Goal: Information Seeking & Learning: Learn about a topic

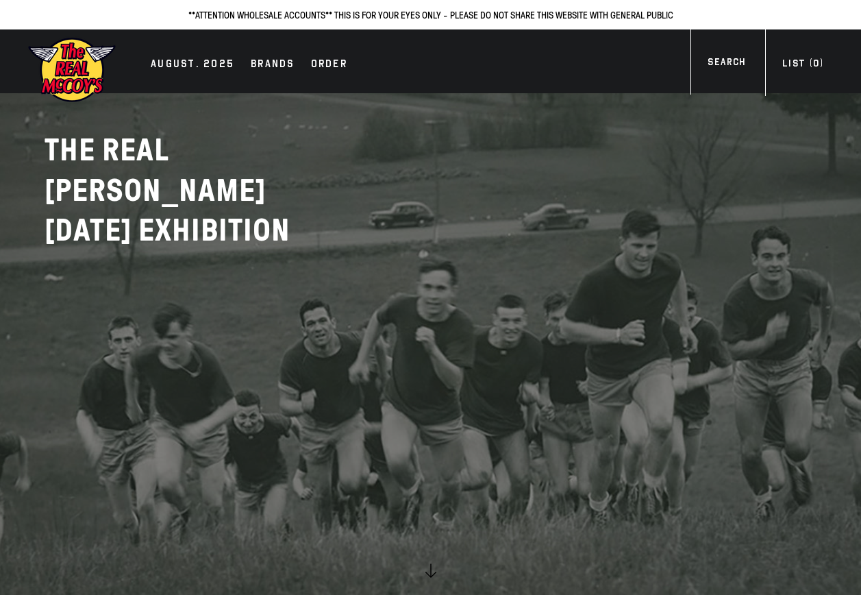
click at [497, 288] on link at bounding box center [430, 297] width 861 height 595
click at [150, 139] on h2 "THE REAL MCCOY'S AUGUST 2025 EXHIBITION" at bounding box center [216, 190] width 343 height 121
click at [273, 63] on div "Brands" at bounding box center [273, 64] width 44 height 19
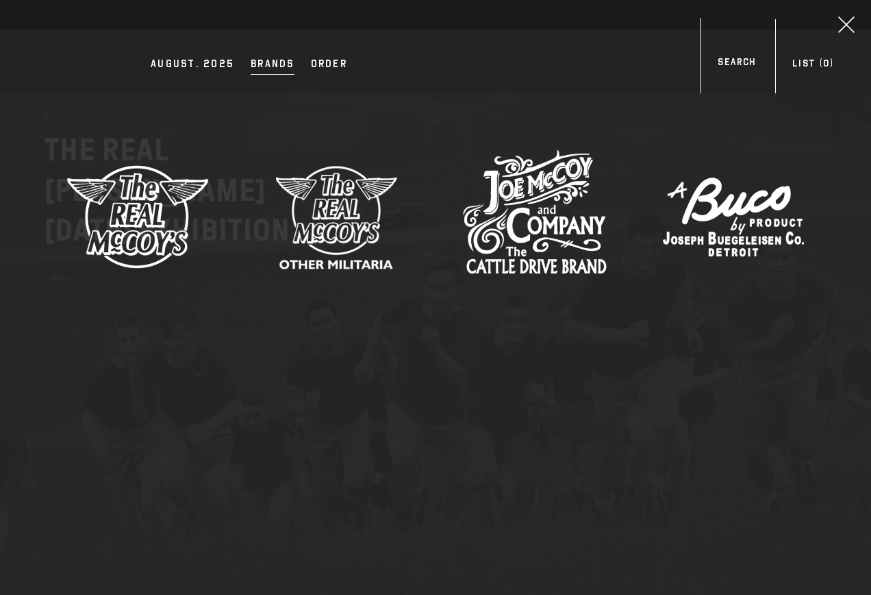
click at [150, 223] on img at bounding box center [138, 217] width 144 height 144
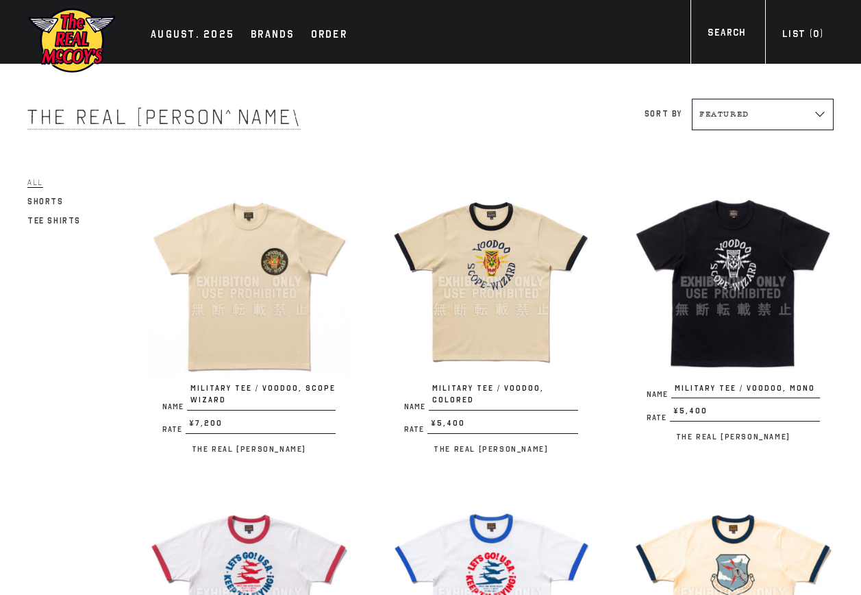
scroll to position [69, 0]
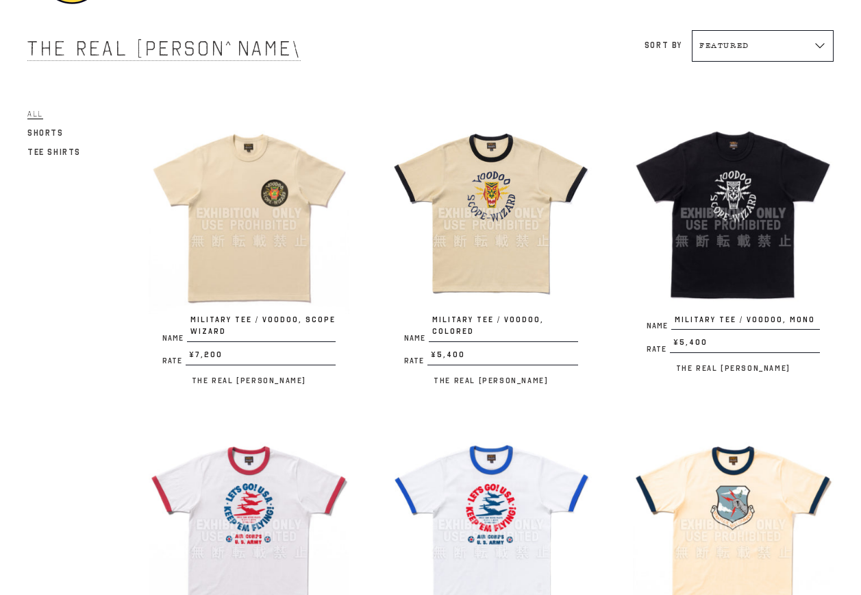
click at [242, 247] on img at bounding box center [249, 212] width 201 height 201
click at [495, 211] on img at bounding box center [490, 212] width 201 height 201
click at [714, 200] on img at bounding box center [733, 212] width 201 height 201
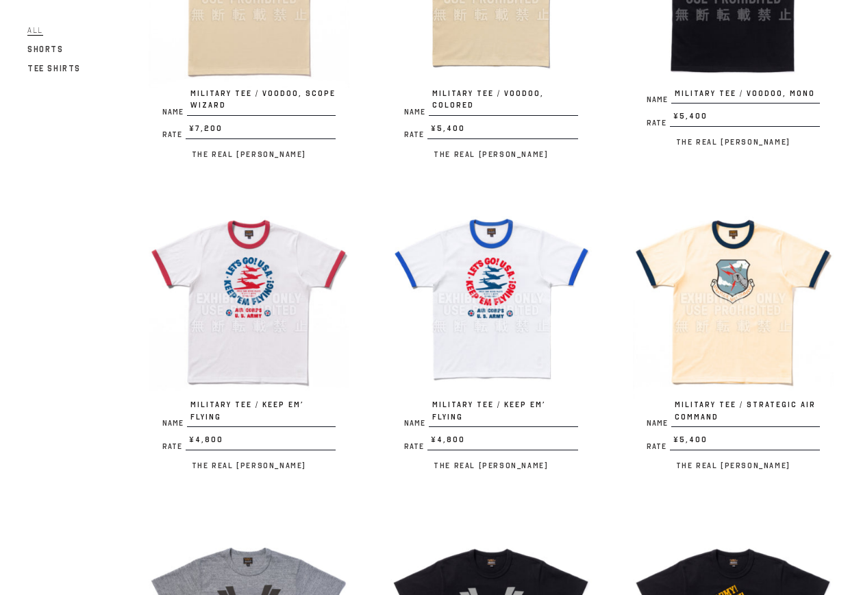
scroll to position [343, 0]
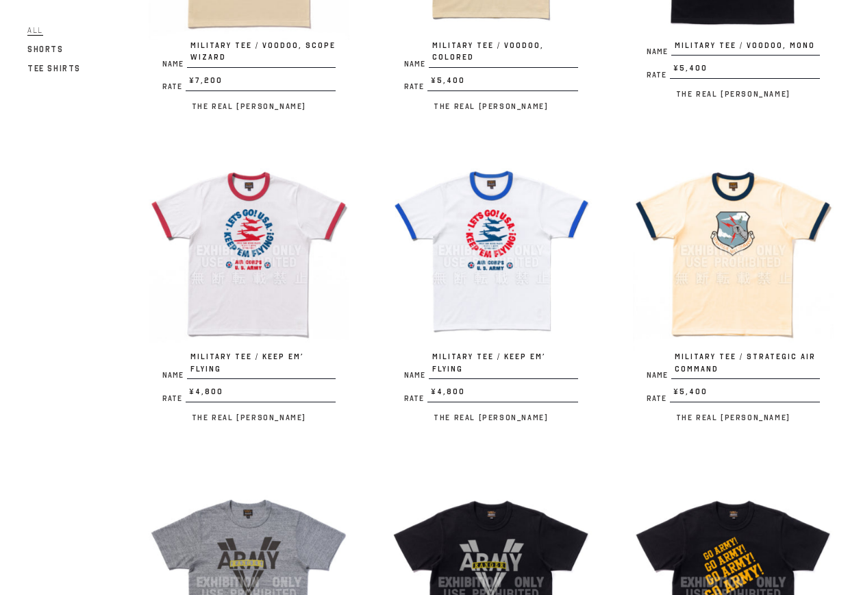
click at [290, 254] on img at bounding box center [249, 250] width 201 height 201
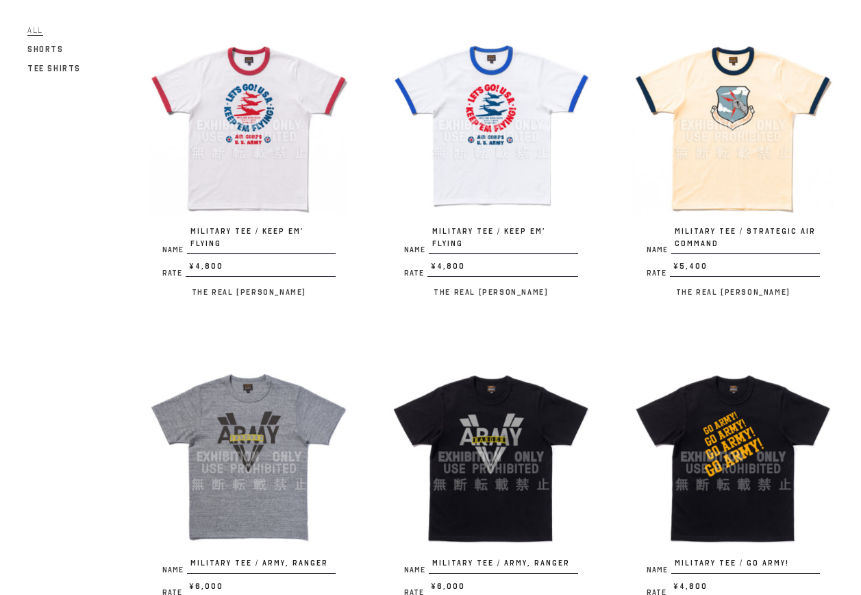
scroll to position [480, 0]
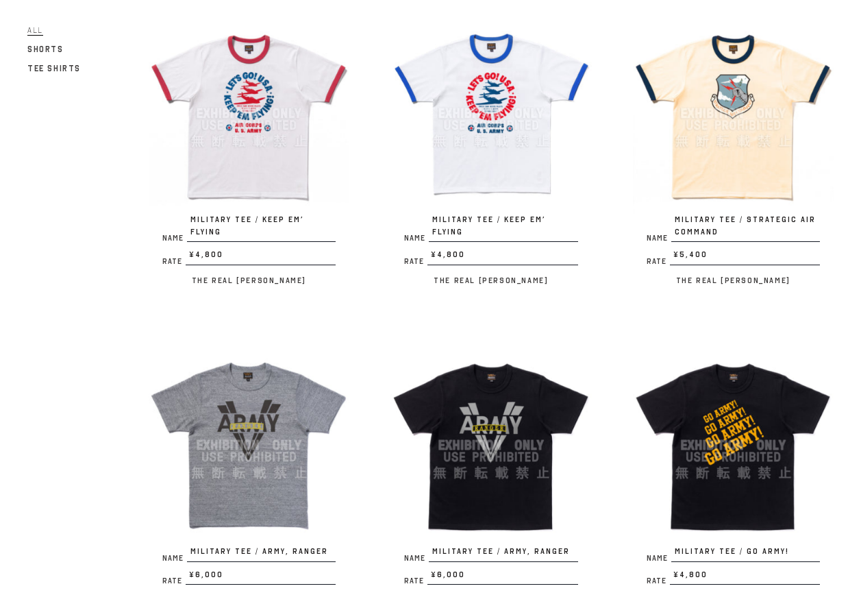
click at [758, 147] on img at bounding box center [733, 113] width 201 height 201
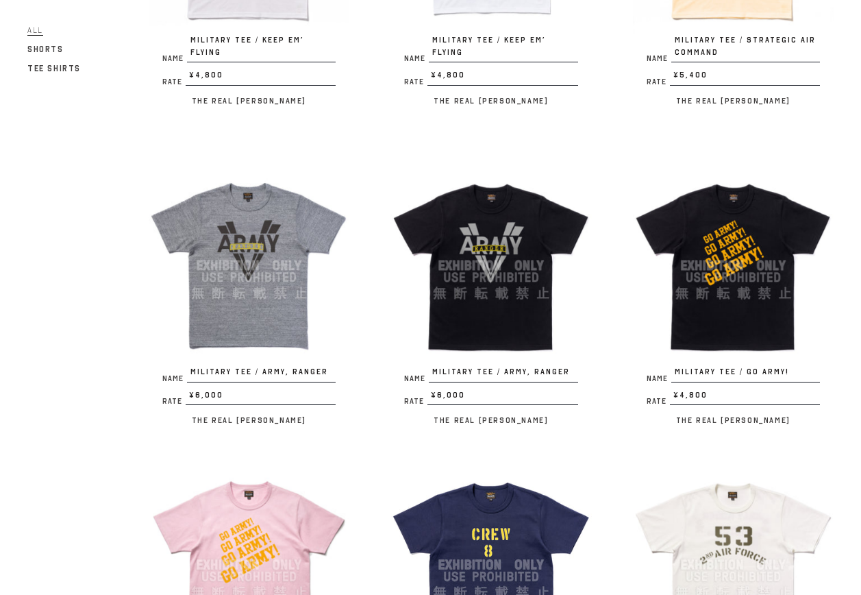
scroll to position [685, 0]
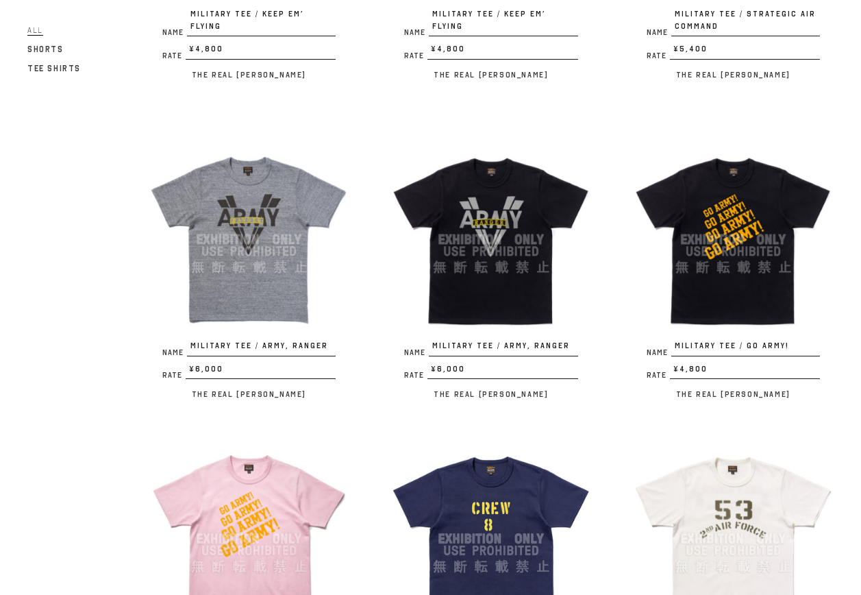
click at [247, 240] on img at bounding box center [249, 239] width 201 height 201
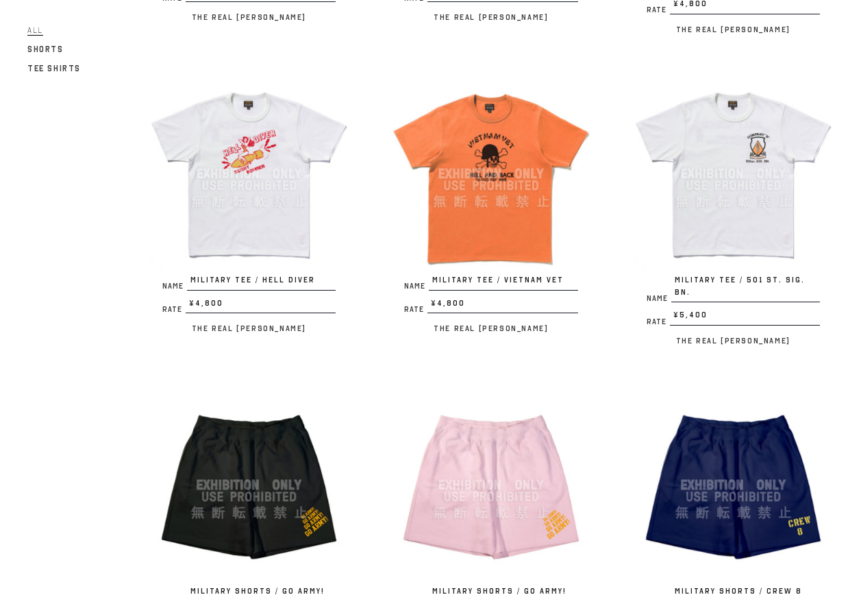
scroll to position [1370, 0]
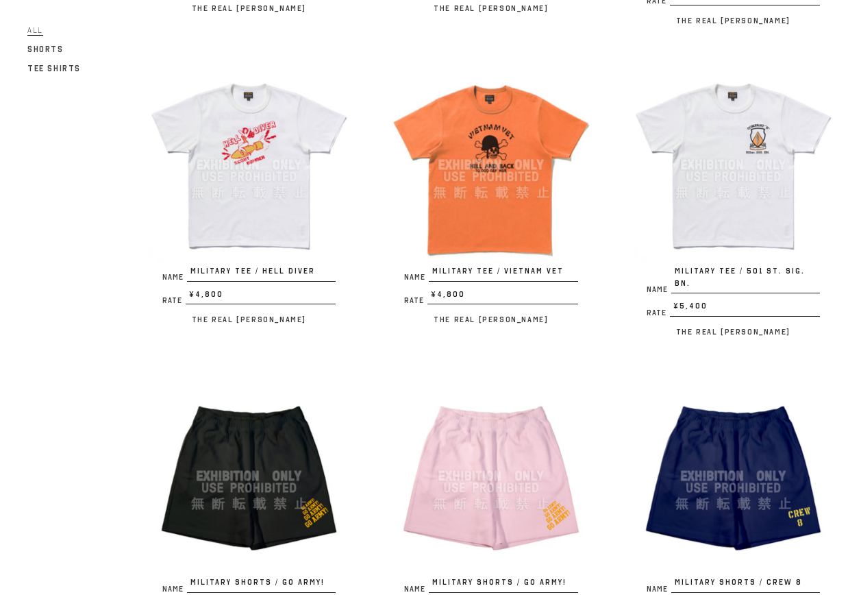
click at [500, 146] on img at bounding box center [490, 164] width 201 height 201
click at [484, 215] on img at bounding box center [490, 164] width 201 height 201
click at [715, 181] on img at bounding box center [733, 164] width 201 height 201
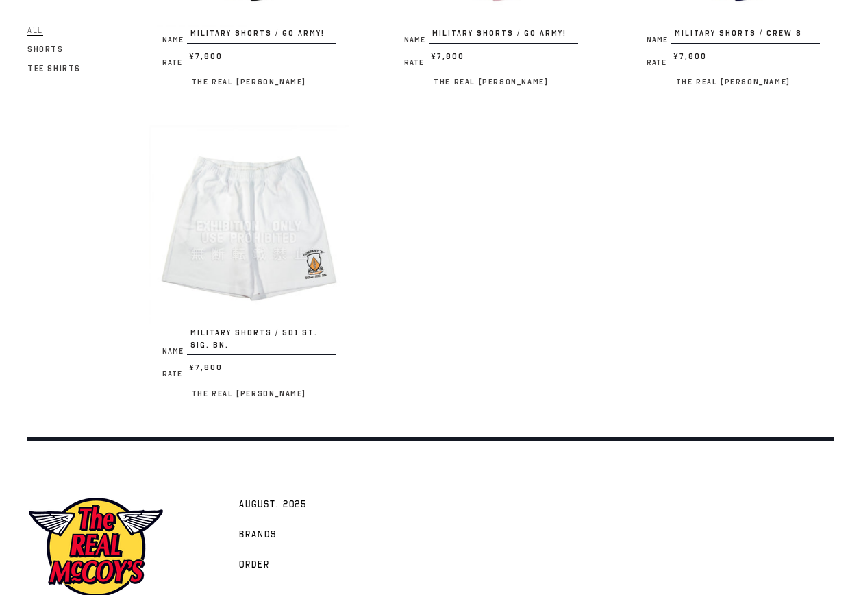
scroll to position [1982, 0]
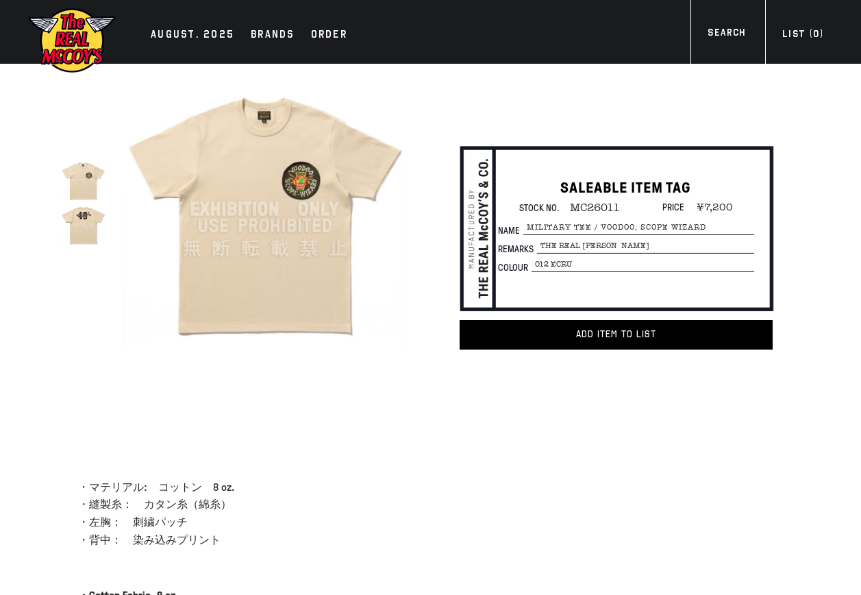
click at [70, 226] on img at bounding box center [83, 224] width 45 height 45
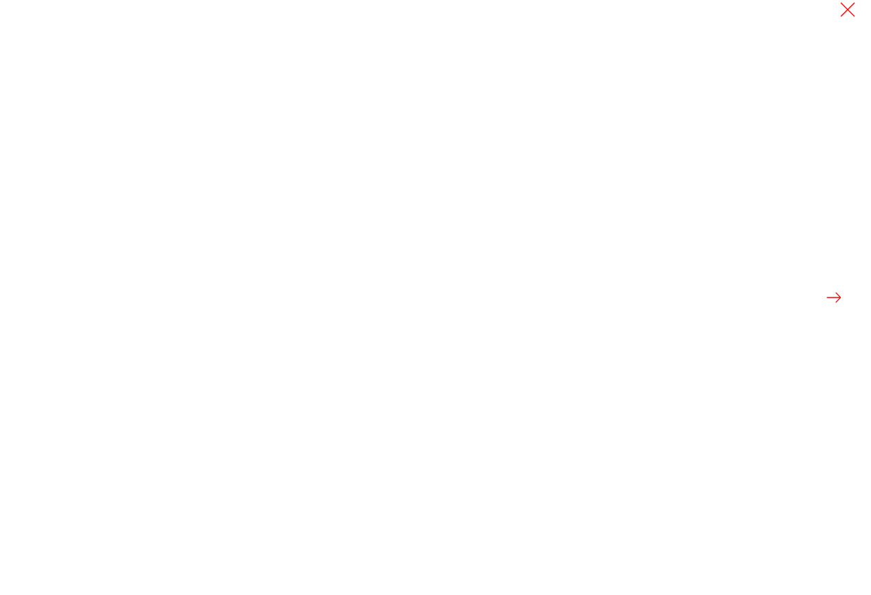
click at [841, 297] on button at bounding box center [834, 297] width 19 height 19
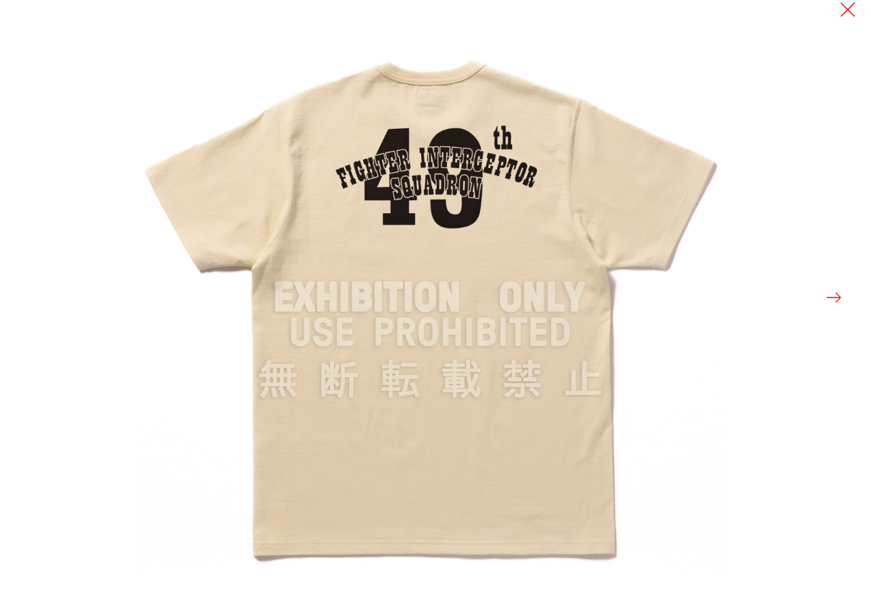
click at [40, 195] on div at bounding box center [435, 297] width 871 height 595
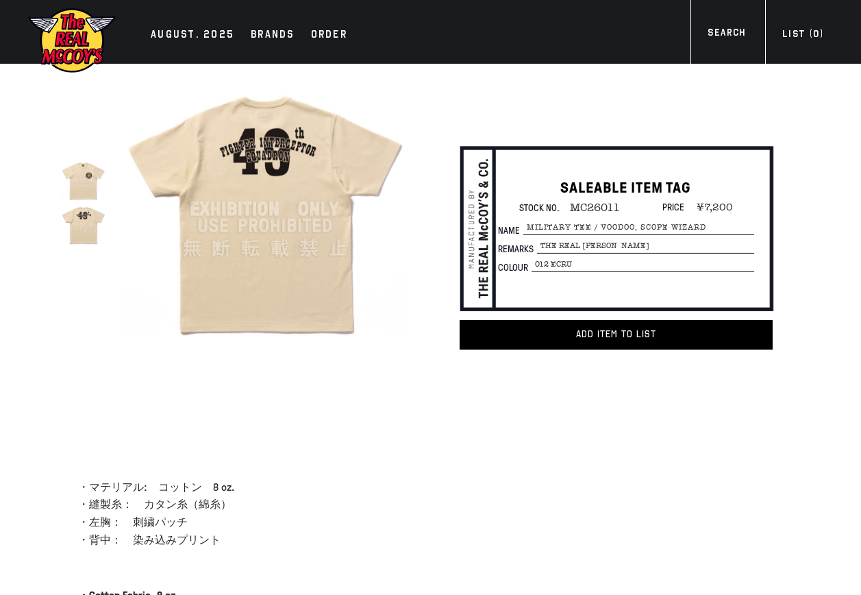
click at [49, 316] on div "true SALEABLE ITEM TAG Stock No. MC26011" at bounding box center [430, 271] width 861 height 414
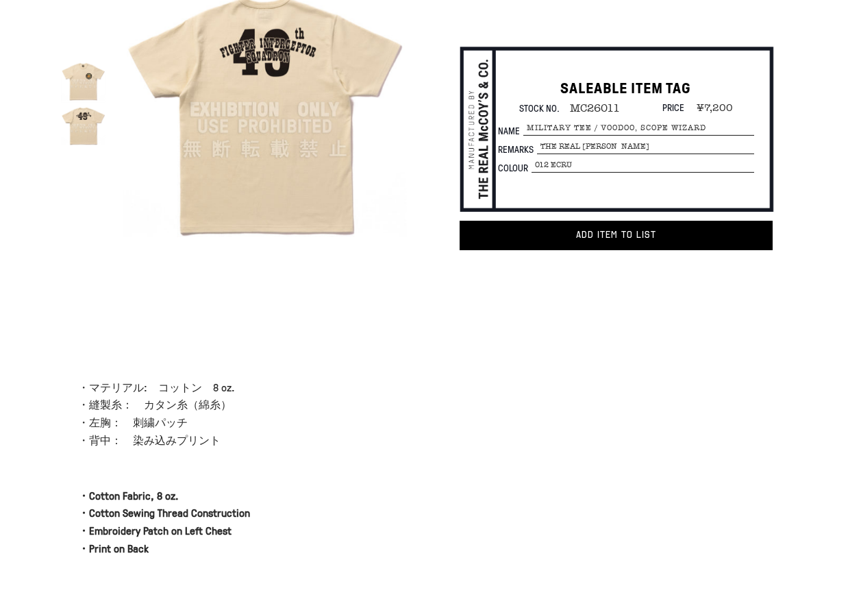
scroll to position [95, 0]
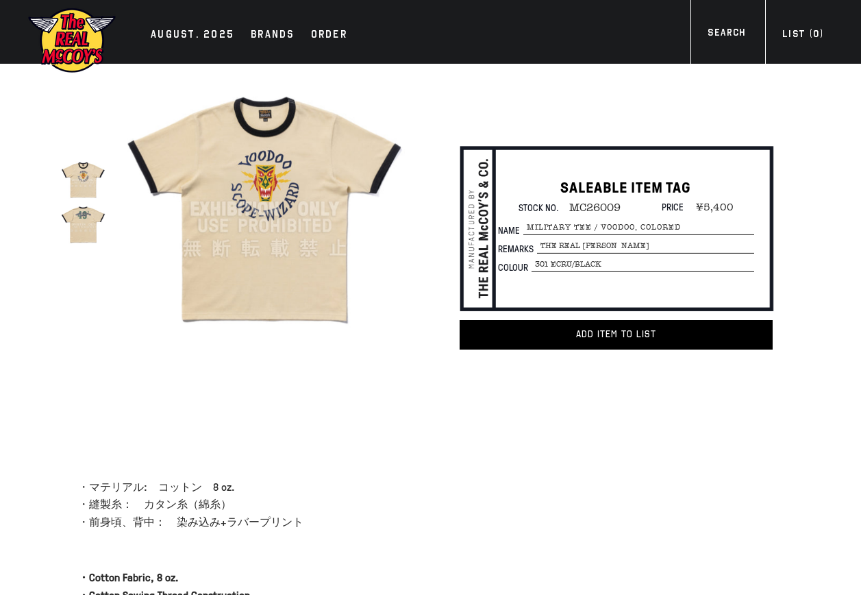
click at [90, 227] on img at bounding box center [83, 224] width 45 height 45
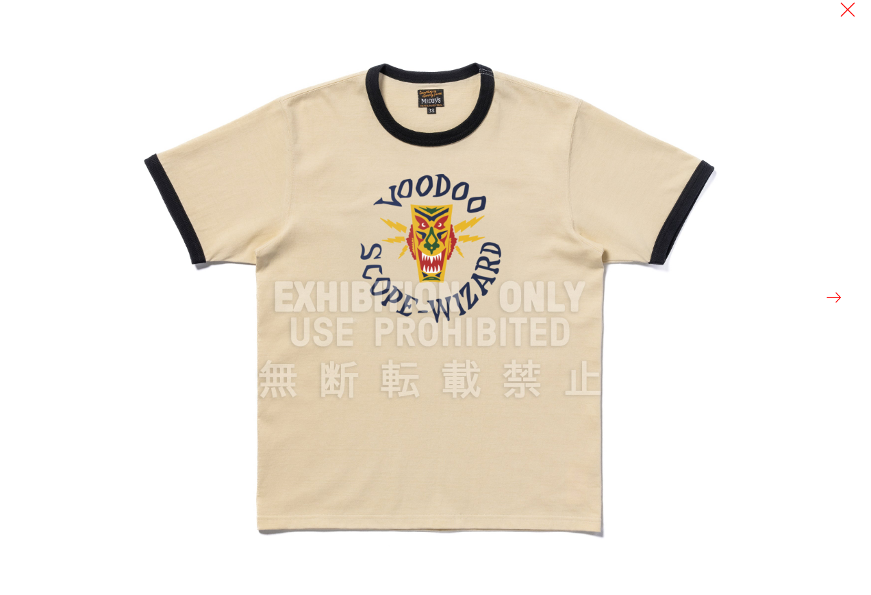
click at [561, 173] on img at bounding box center [430, 297] width 595 height 595
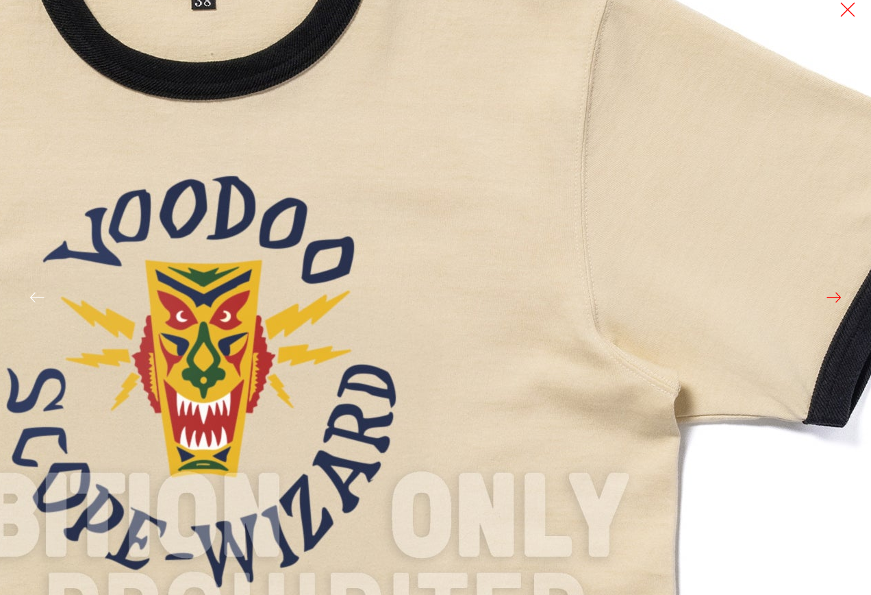
click at [830, 323] on img at bounding box center [199, 517] width 1644 height 1644
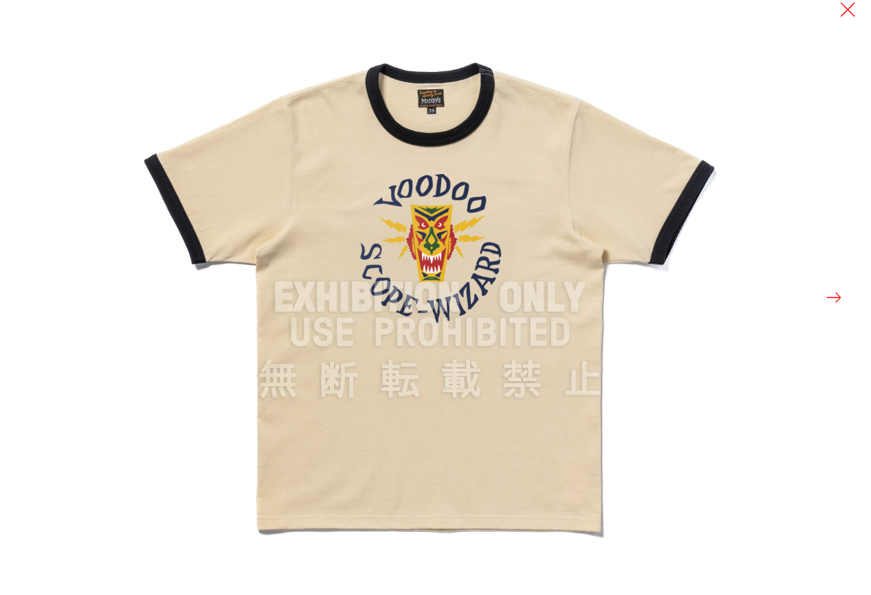
click at [834, 297] on button at bounding box center [834, 297] width 19 height 19
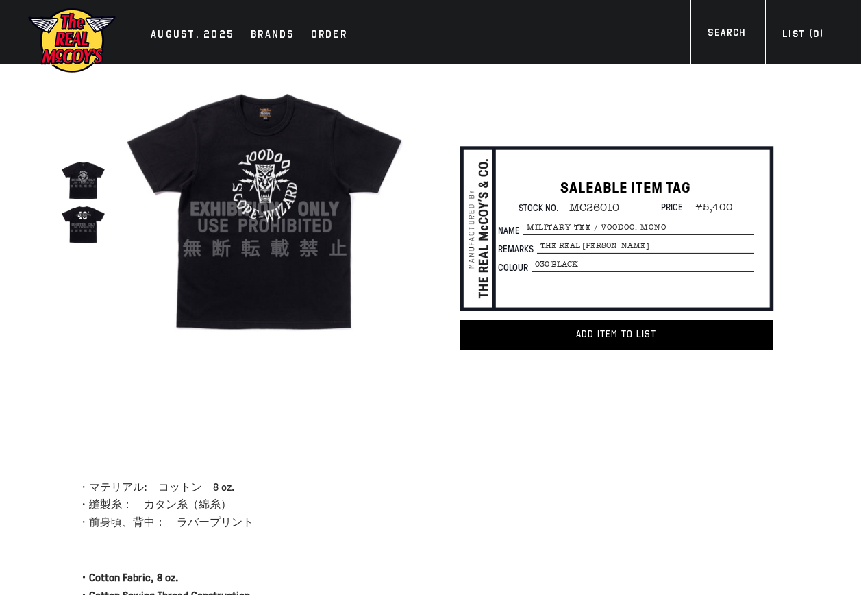
scroll to position [69, 0]
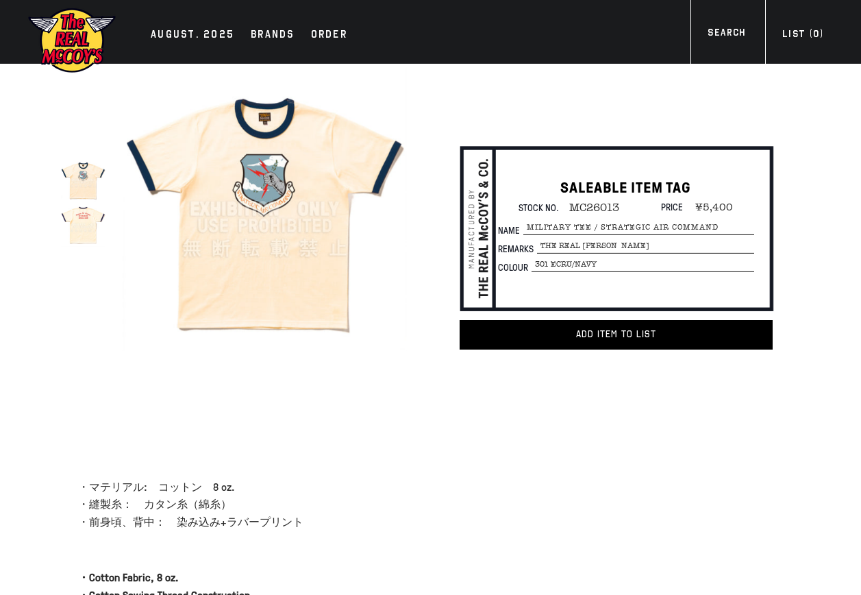
click at [106, 225] on div at bounding box center [90, 209] width 58 height 291
click at [69, 212] on img at bounding box center [83, 224] width 45 height 45
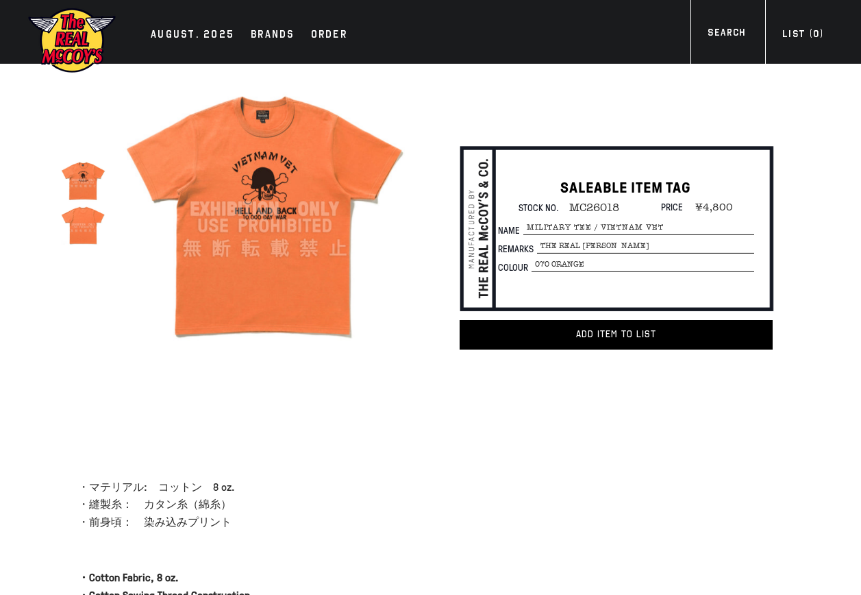
click at [99, 186] on img at bounding box center [83, 180] width 45 height 45
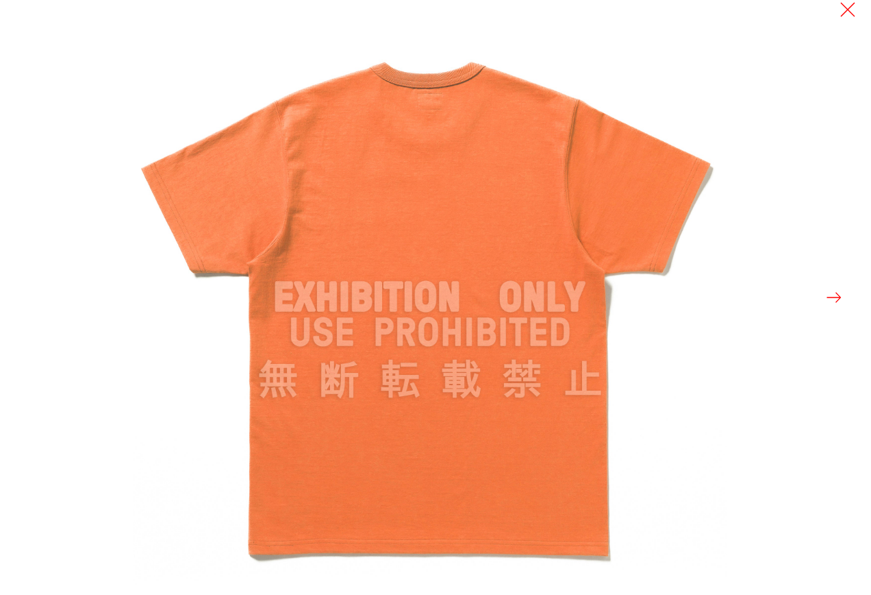
click at [168, 217] on img at bounding box center [430, 297] width 595 height 595
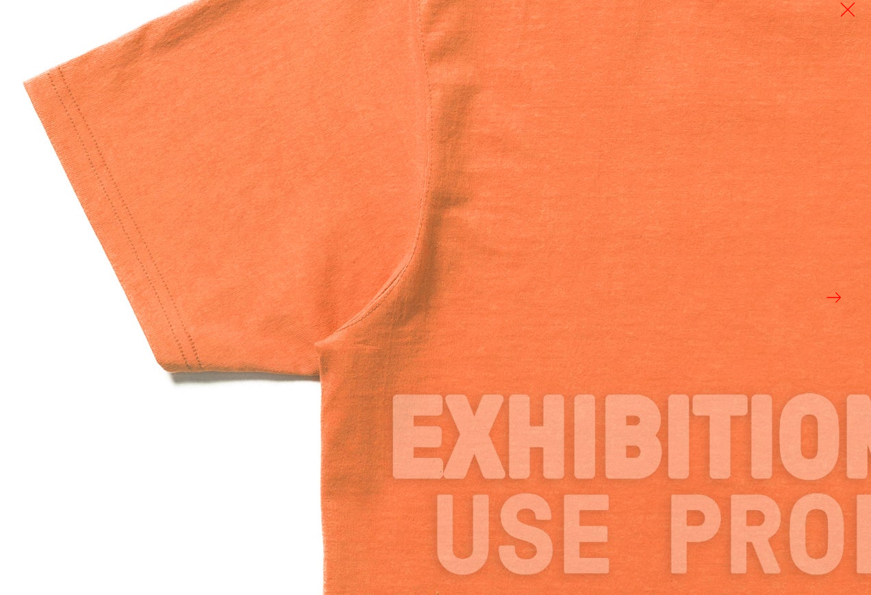
click at [64, 326] on img at bounding box center [822, 439] width 1644 height 1644
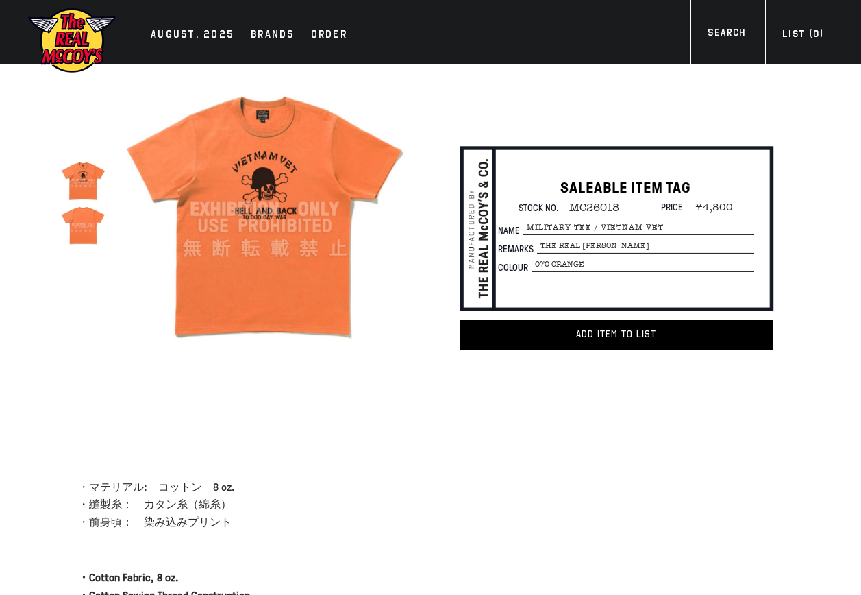
click at [85, 184] on img at bounding box center [83, 180] width 45 height 45
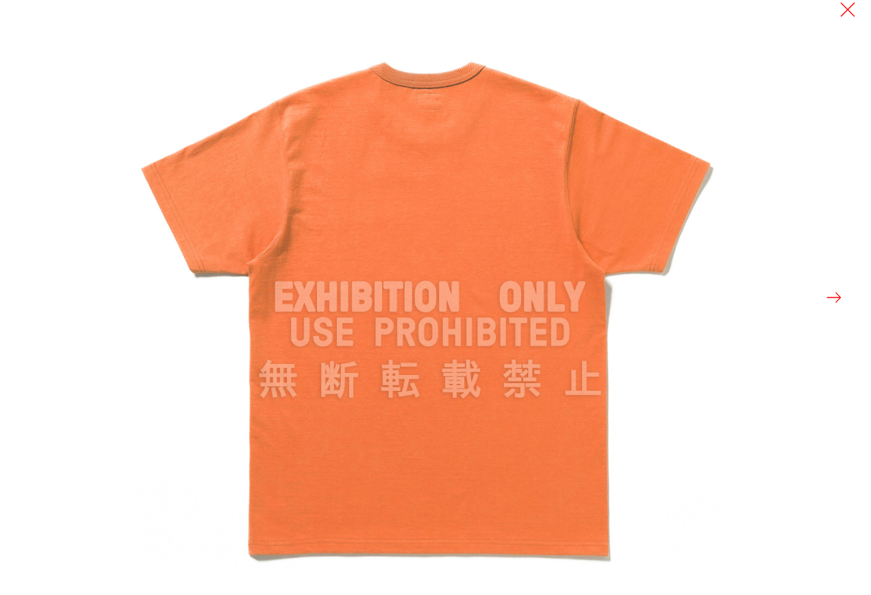
click at [836, 298] on button at bounding box center [834, 297] width 19 height 19
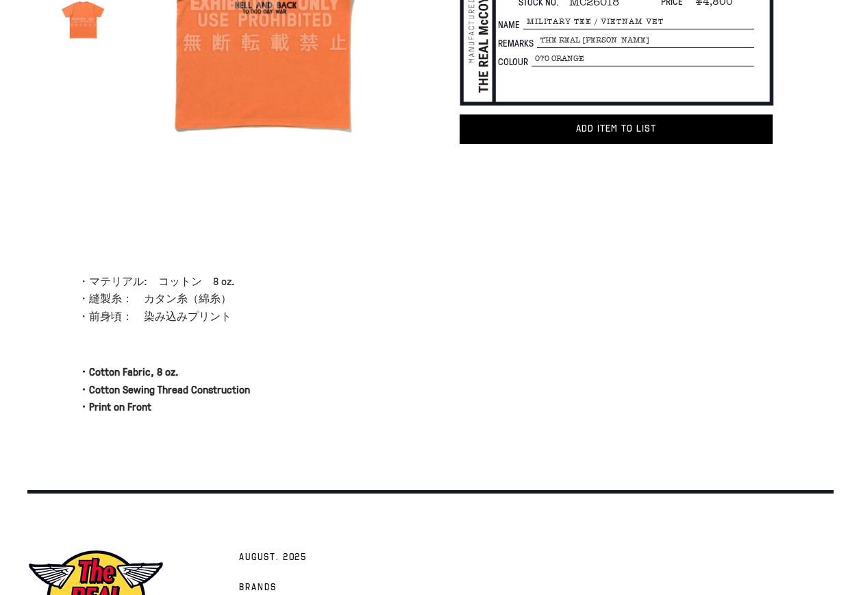
scroll to position [137, 0]
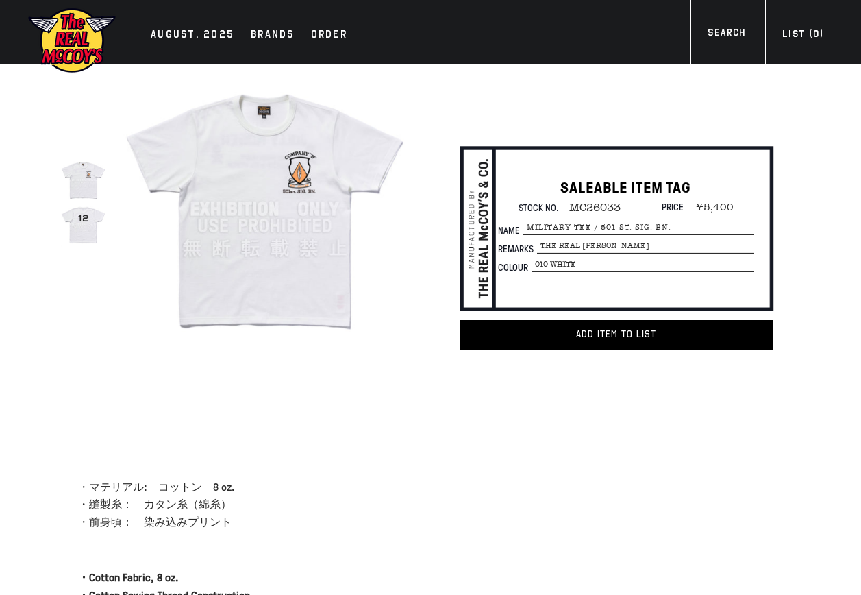
click img
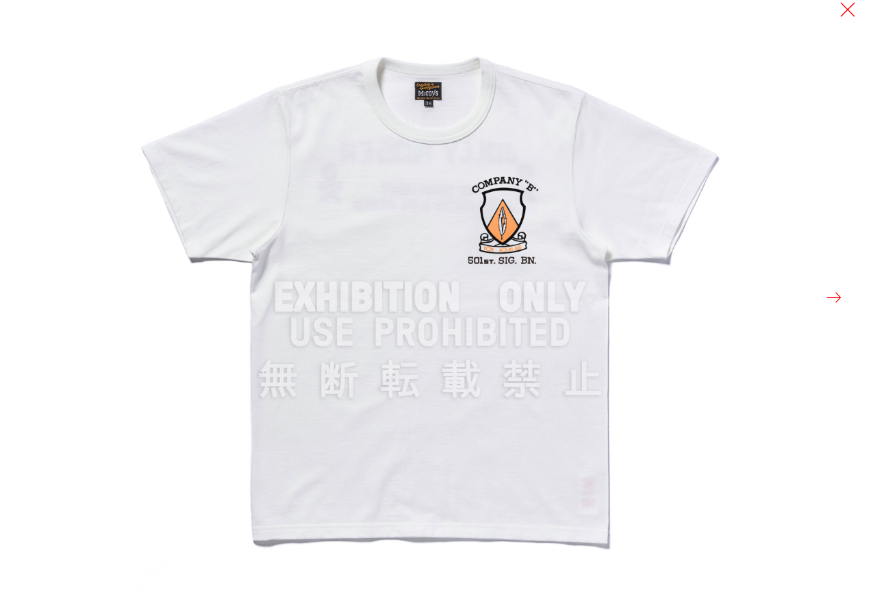
click button
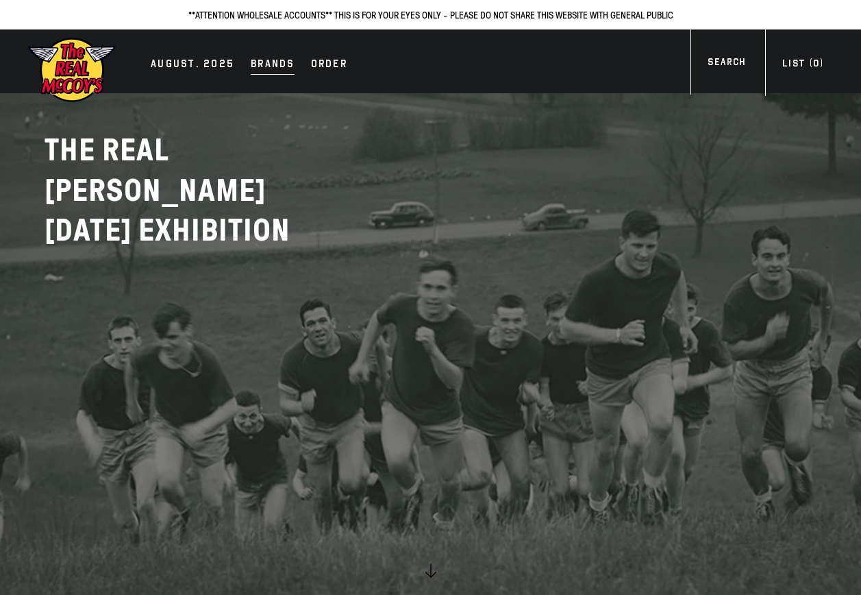
click at [269, 70] on div "Brands" at bounding box center [273, 64] width 44 height 19
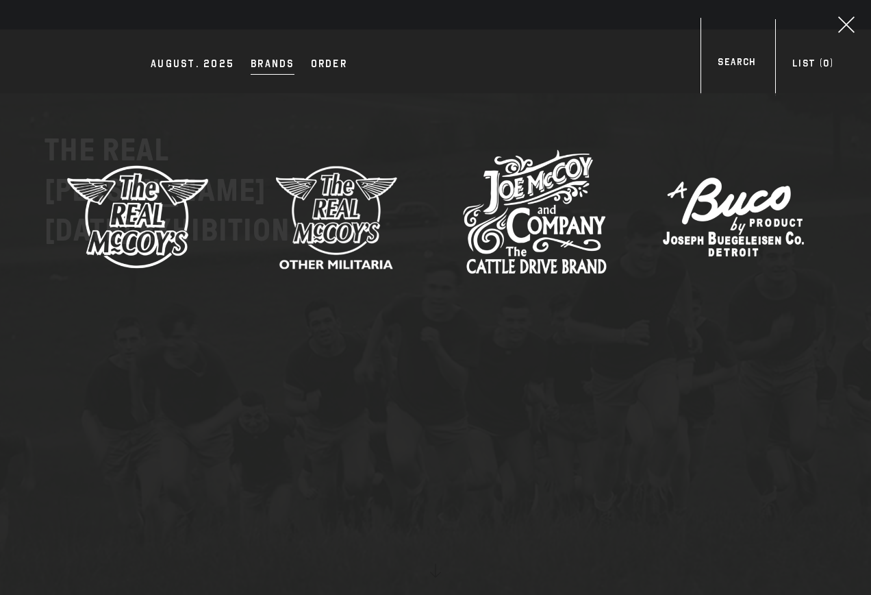
click at [538, 237] on img at bounding box center [535, 217] width 144 height 144
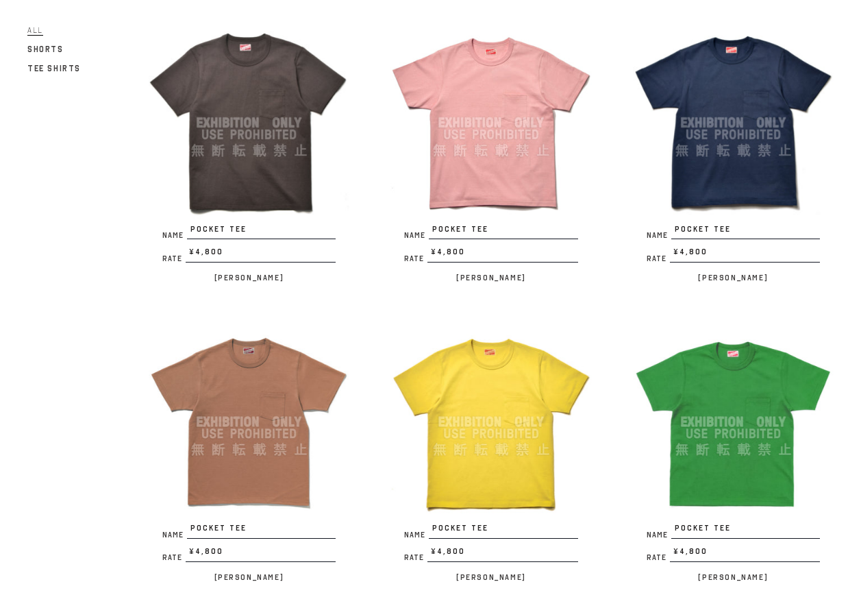
scroll to position [137, 0]
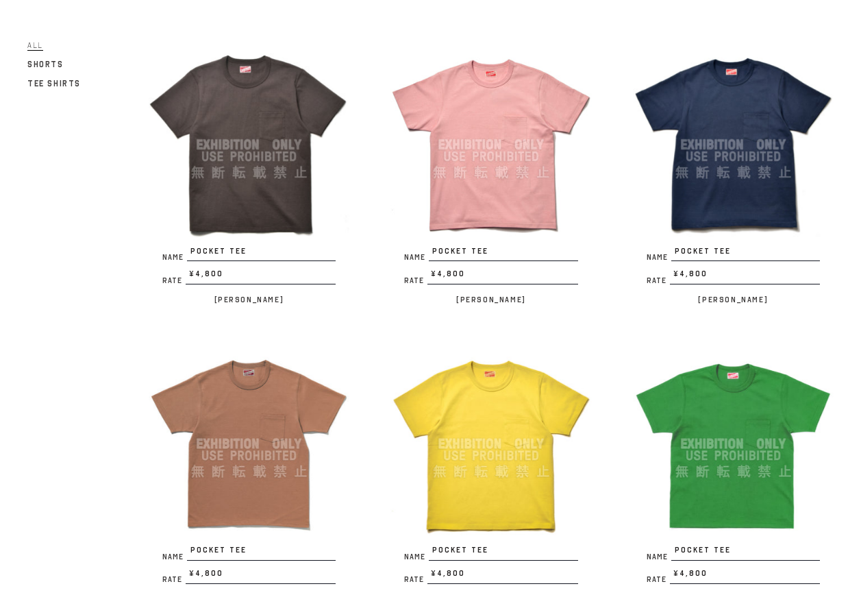
click at [551, 201] on img at bounding box center [490, 144] width 201 height 201
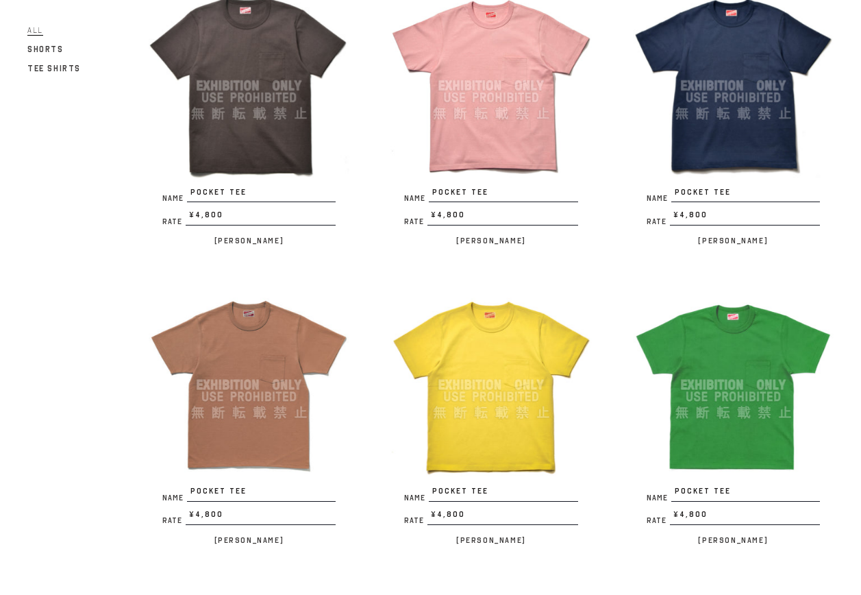
scroll to position [274, 0]
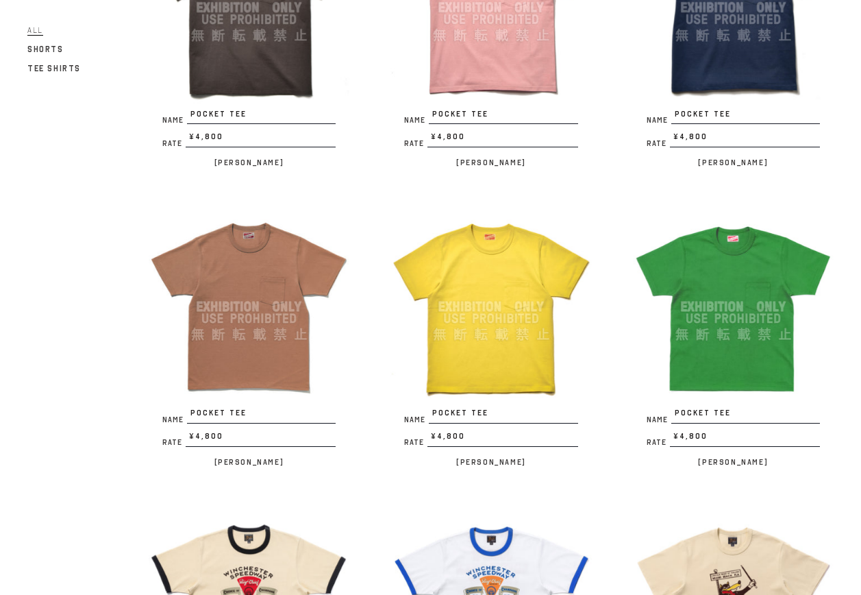
click at [216, 364] on img at bounding box center [249, 306] width 201 height 201
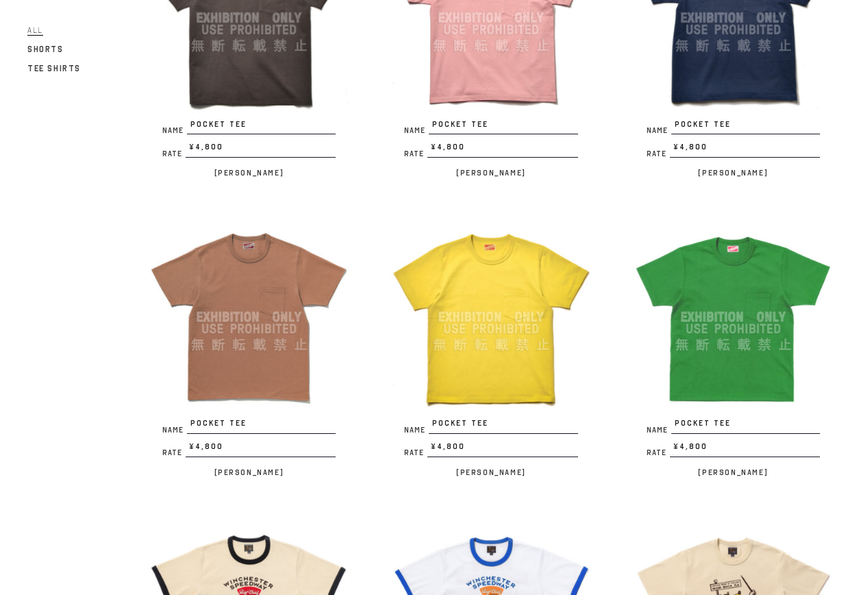
scroll to position [69, 0]
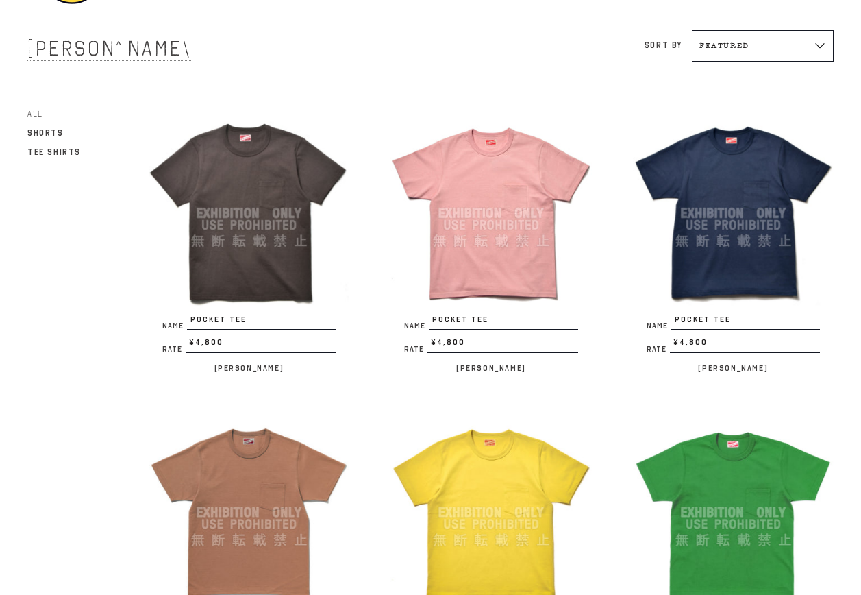
click at [707, 234] on img at bounding box center [733, 212] width 201 height 201
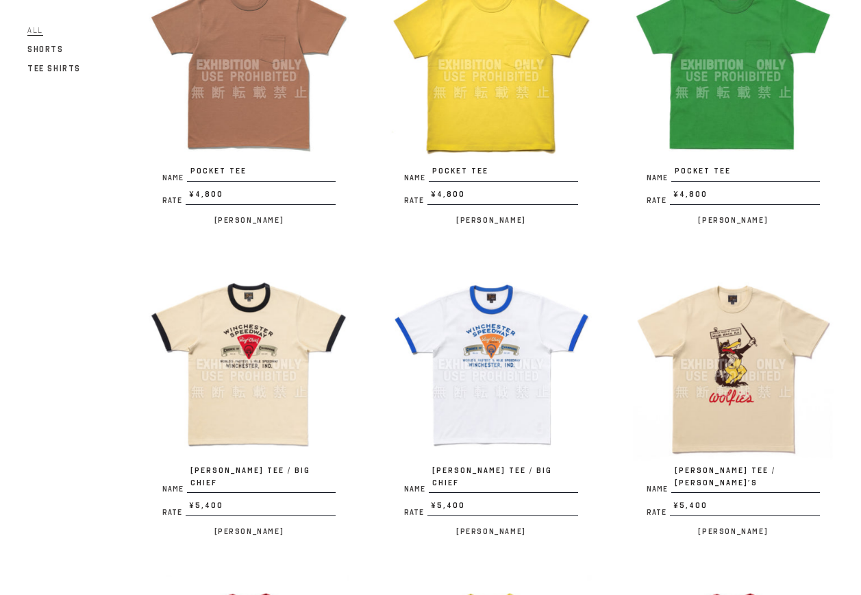
scroll to position [685, 0]
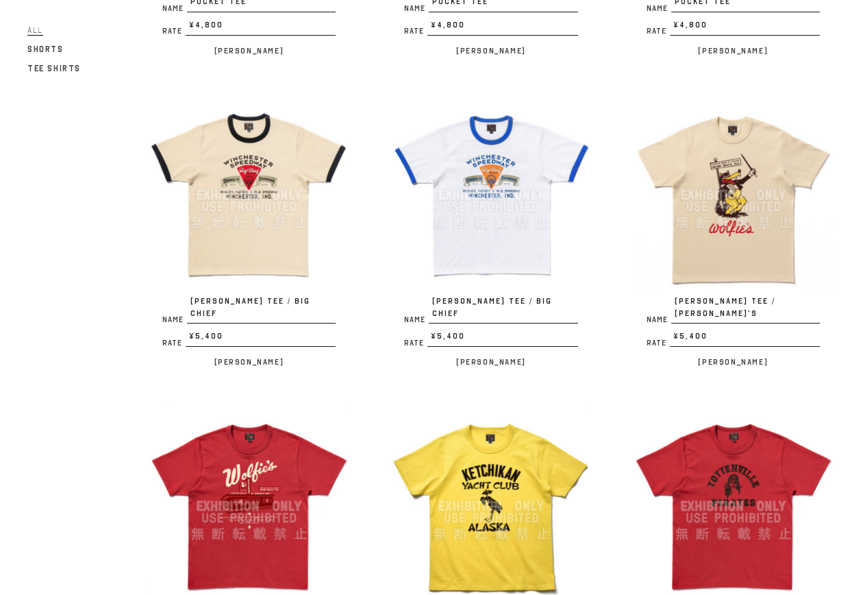
click at [742, 186] on img at bounding box center [733, 195] width 201 height 201
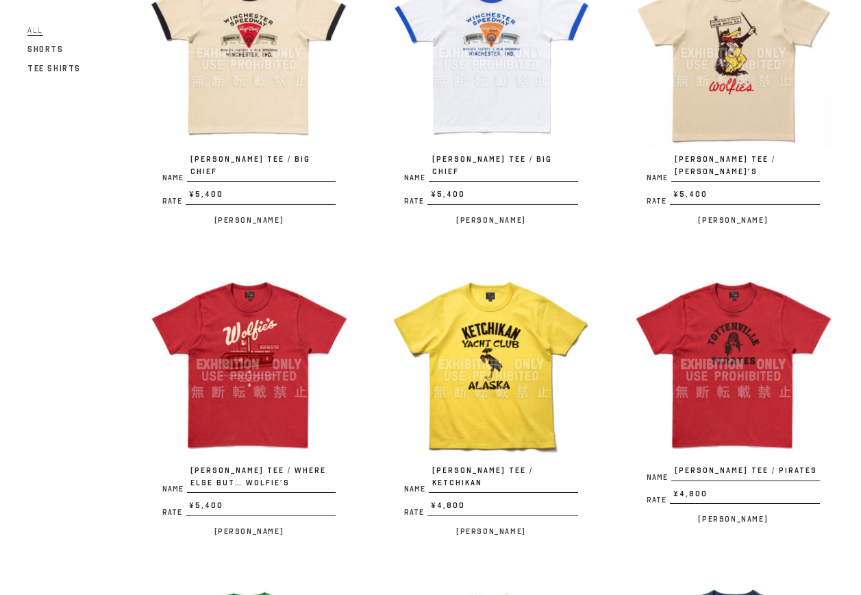
scroll to position [891, 0]
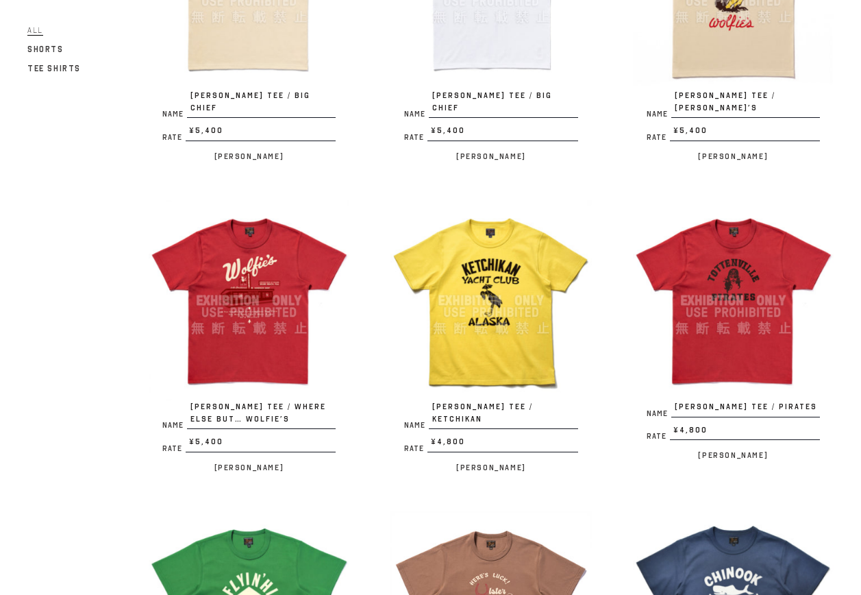
click at [289, 316] on img at bounding box center [249, 300] width 201 height 201
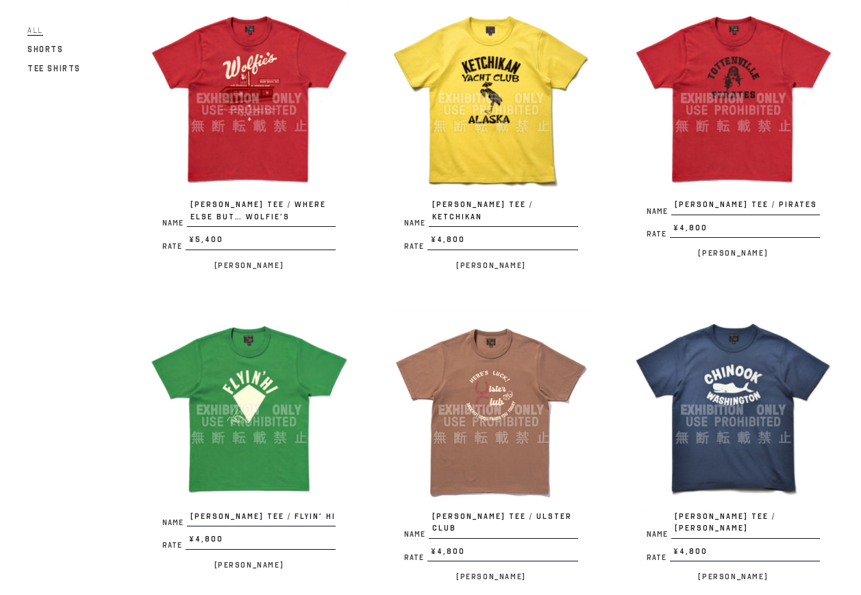
scroll to position [1096, 0]
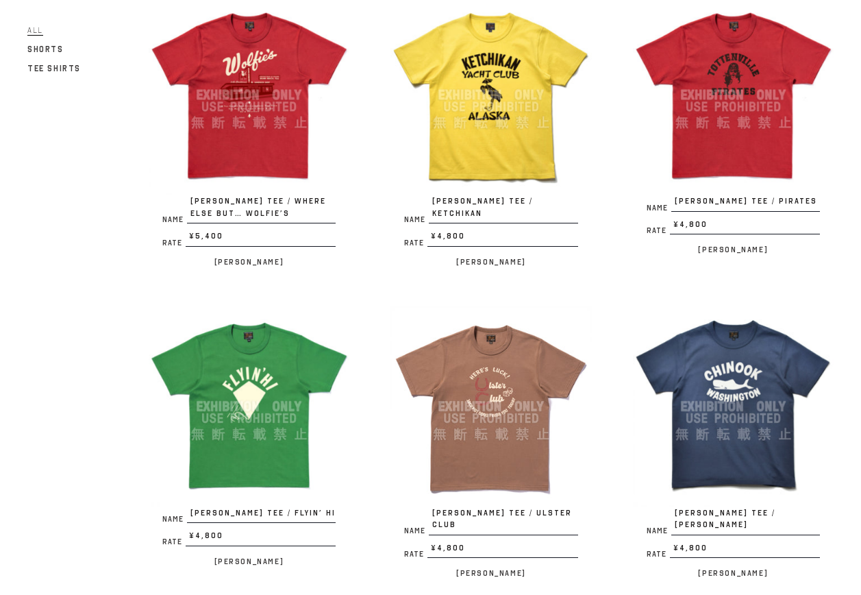
click at [495, 117] on img at bounding box center [490, 95] width 201 height 201
click at [768, 140] on img at bounding box center [733, 95] width 201 height 201
click at [250, 387] on img at bounding box center [249, 406] width 201 height 201
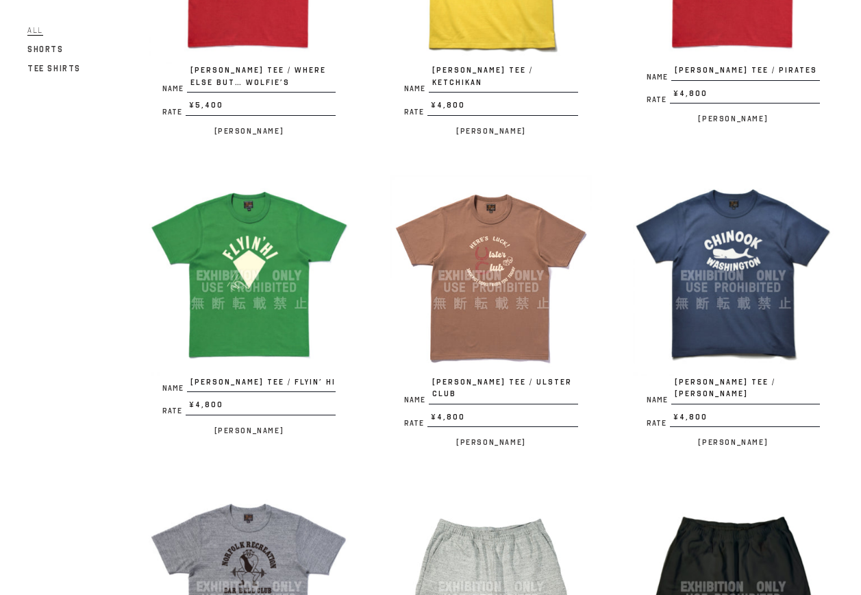
scroll to position [1233, 0]
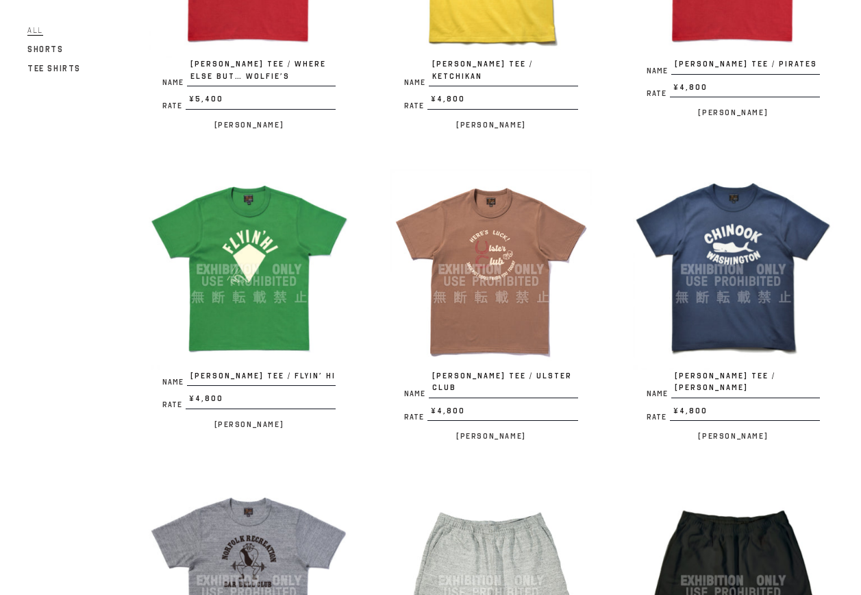
click at [508, 265] on img at bounding box center [490, 269] width 201 height 201
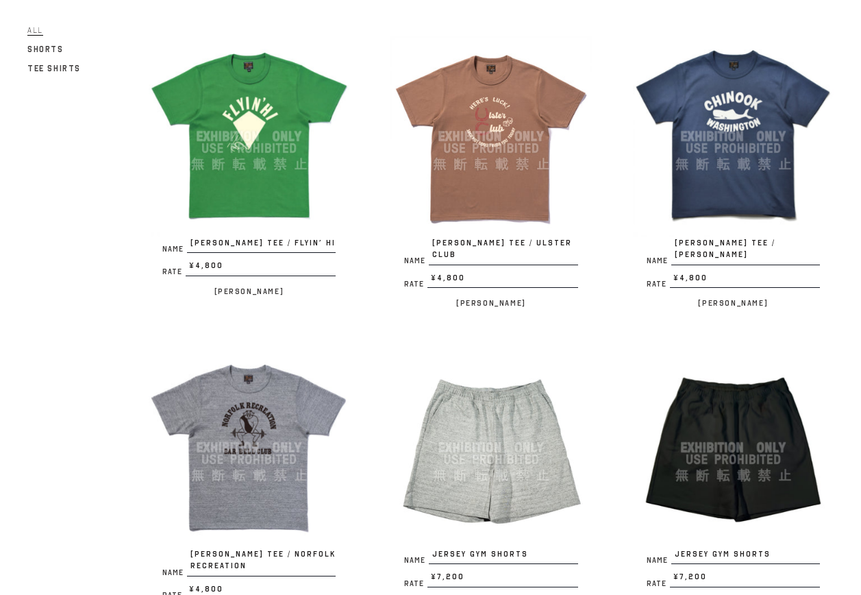
scroll to position [1370, 0]
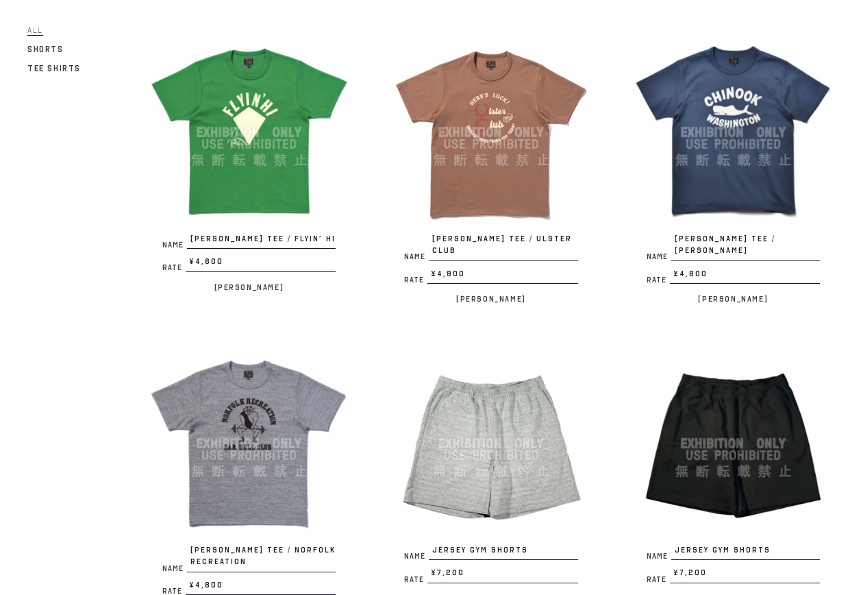
click at [776, 139] on img at bounding box center [733, 132] width 201 height 201
click at [271, 399] on img at bounding box center [249, 443] width 201 height 201
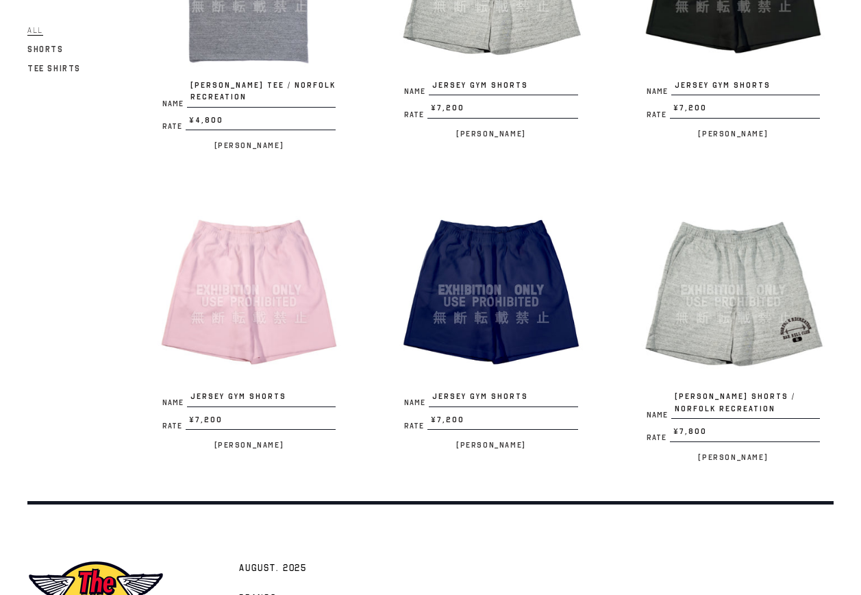
scroll to position [1950, 0]
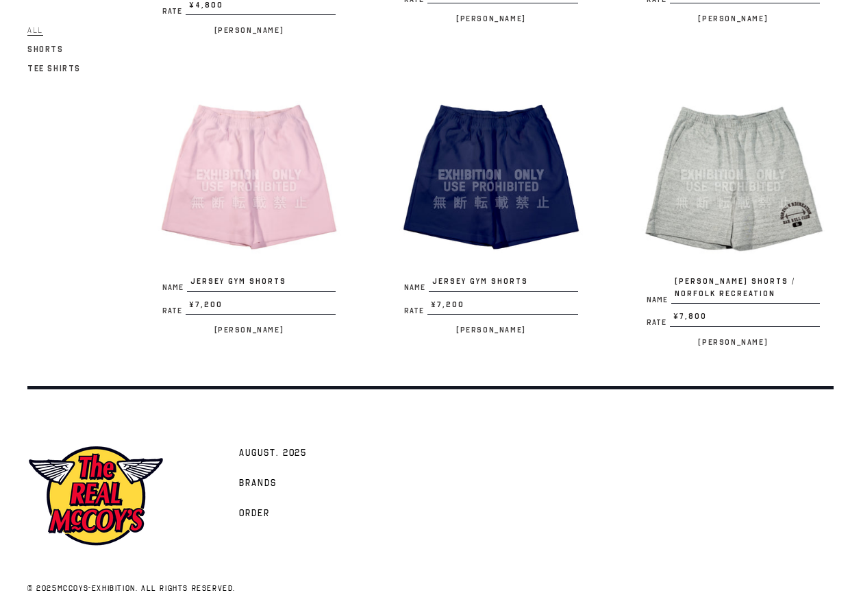
click at [745, 156] on img at bounding box center [733, 174] width 201 height 201
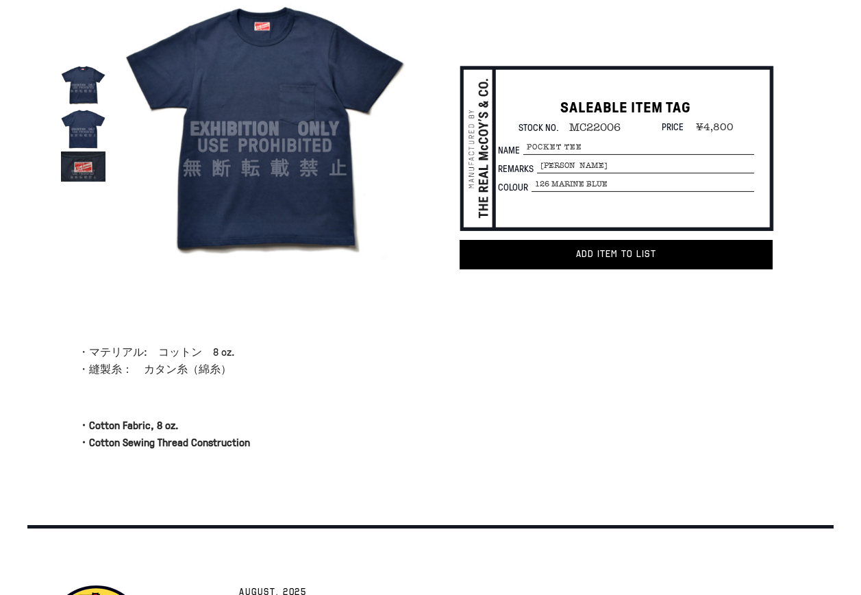
scroll to position [206, 0]
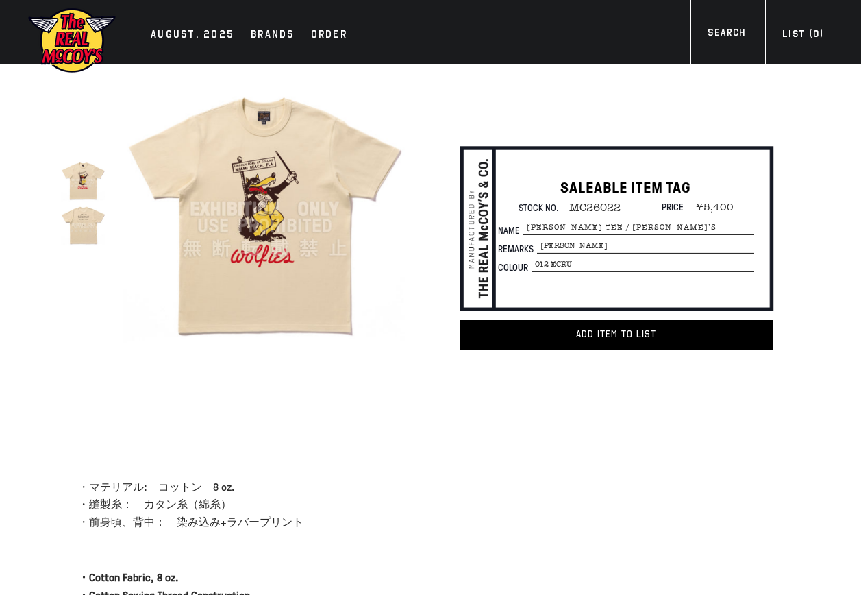
click at [87, 229] on img at bounding box center [83, 224] width 45 height 45
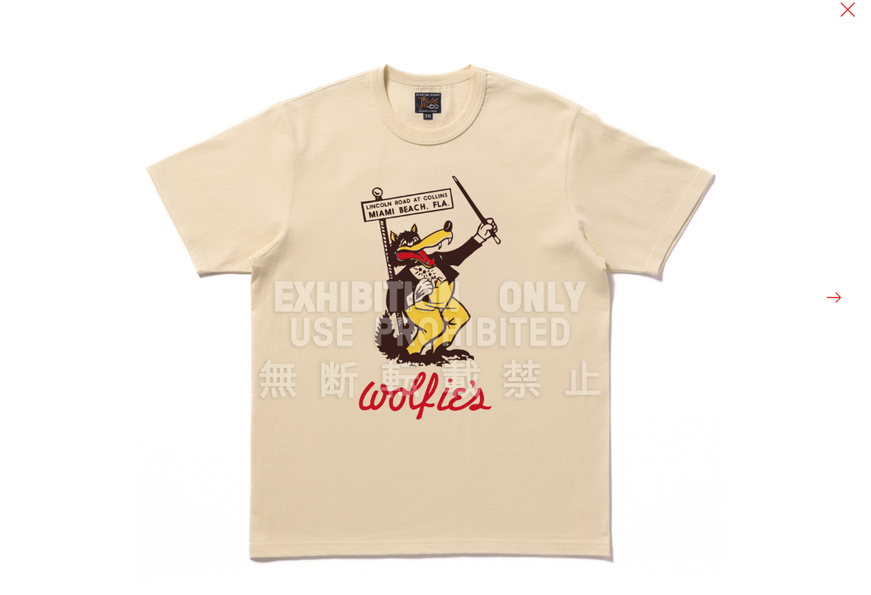
click at [839, 295] on button at bounding box center [834, 297] width 19 height 19
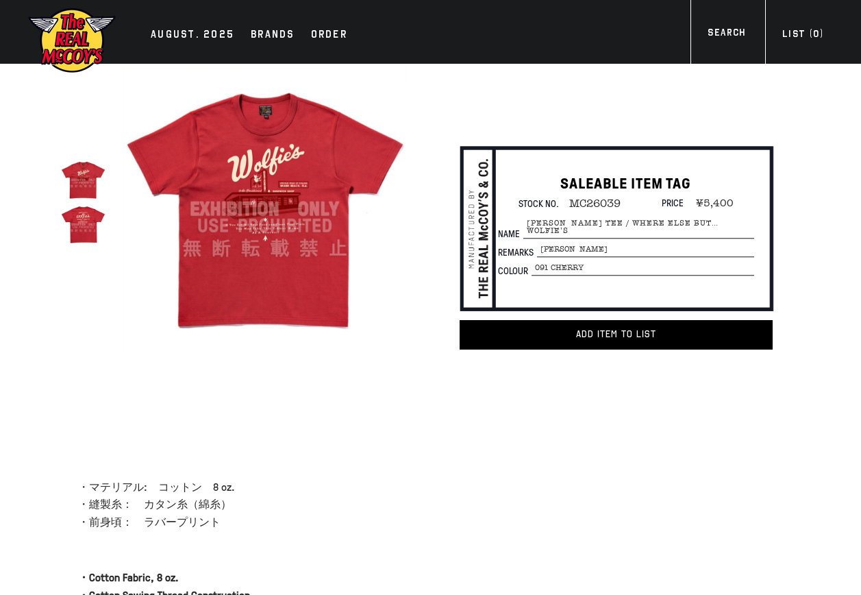
click at [78, 219] on img at bounding box center [83, 224] width 45 height 45
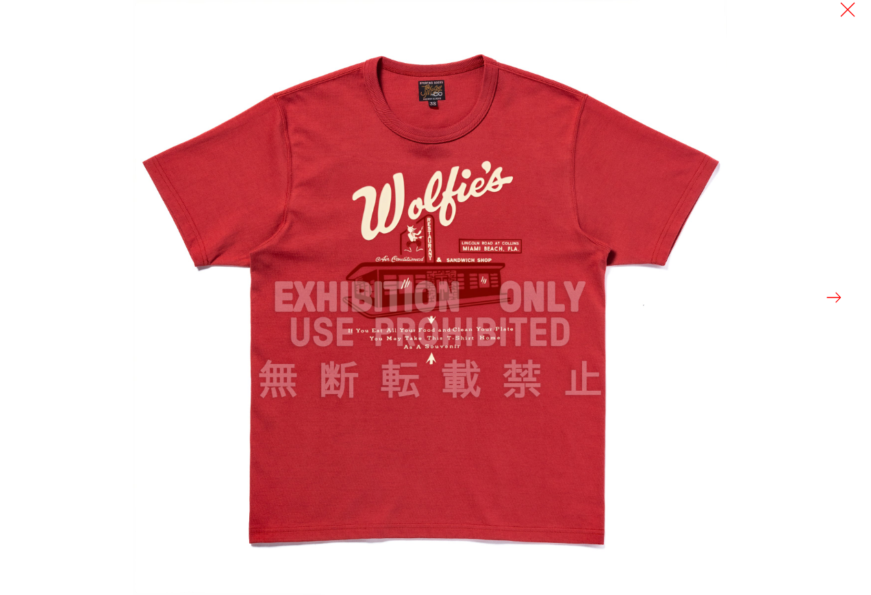
click at [833, 299] on button at bounding box center [834, 297] width 19 height 19
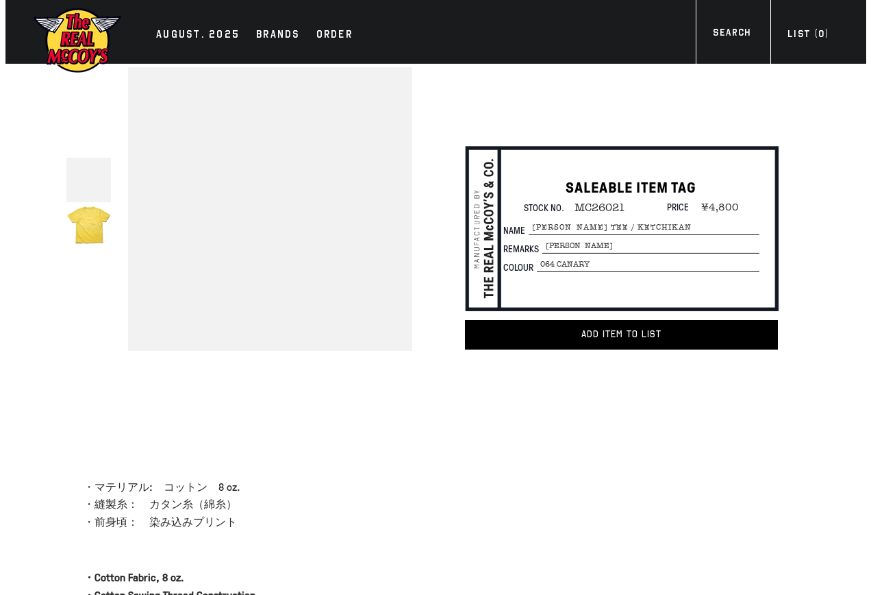
scroll to position [69, 0]
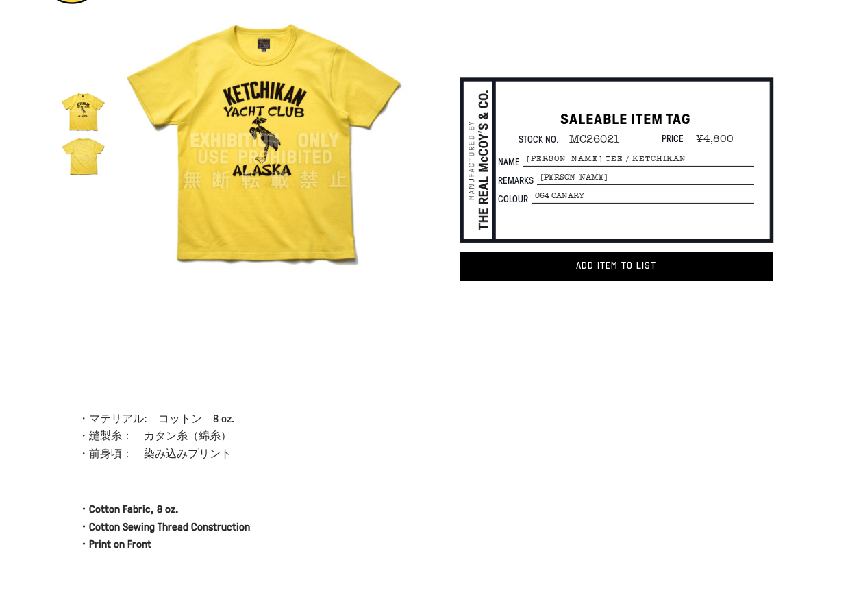
click at [249, 172] on img at bounding box center [265, 141] width 284 height 284
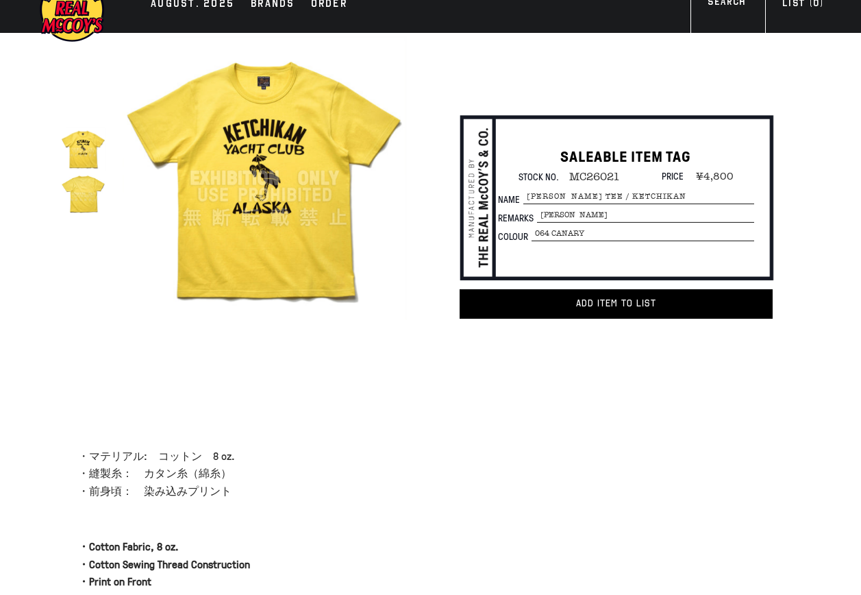
scroll to position [0, 0]
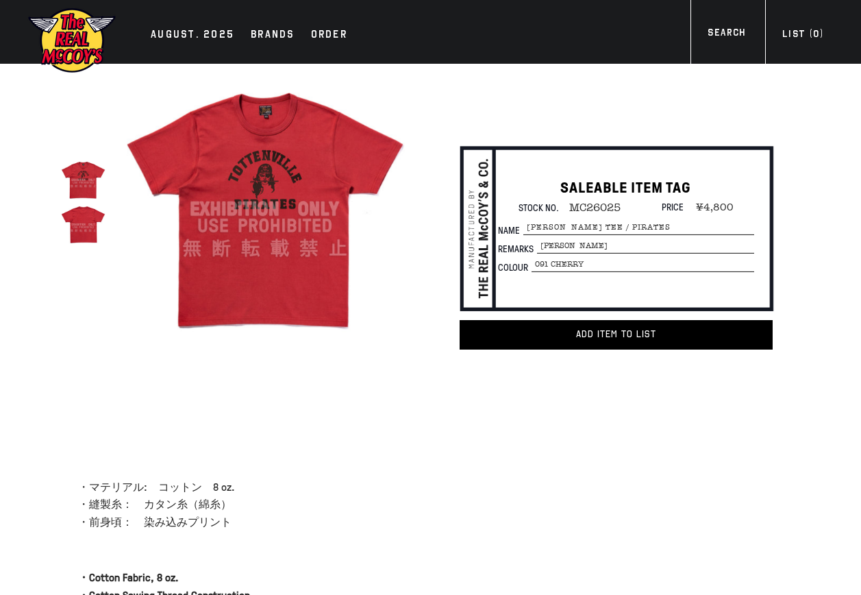
click at [81, 235] on img at bounding box center [83, 224] width 45 height 45
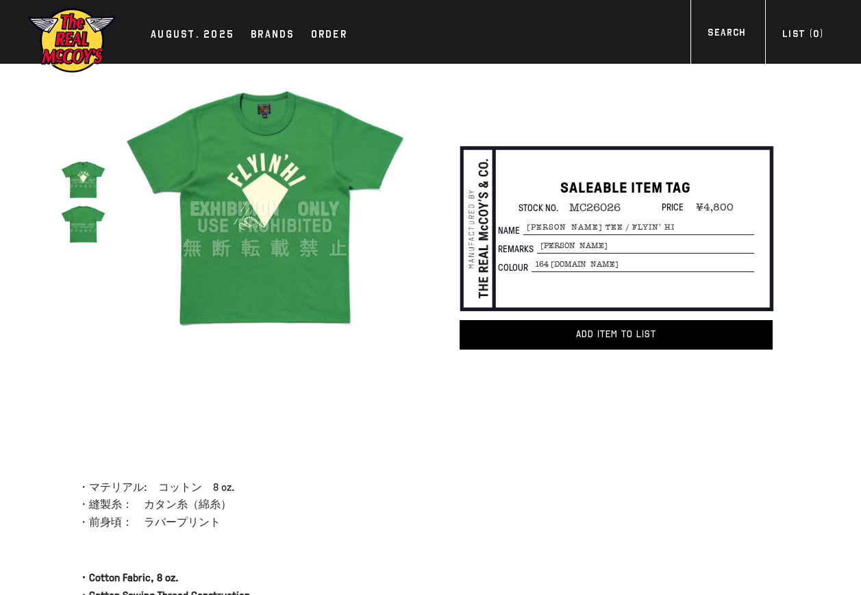
click at [86, 236] on img at bounding box center [83, 224] width 45 height 45
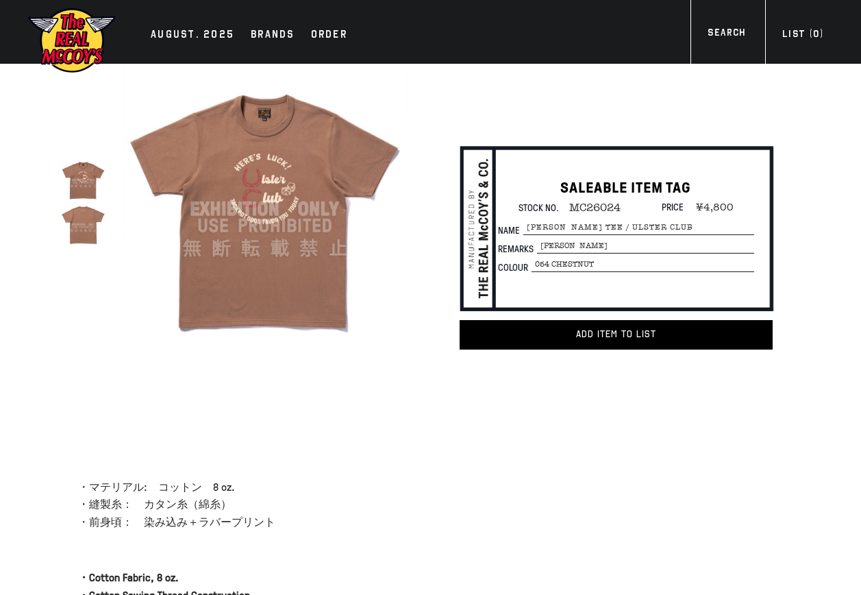
click at [79, 229] on img at bounding box center [83, 224] width 45 height 45
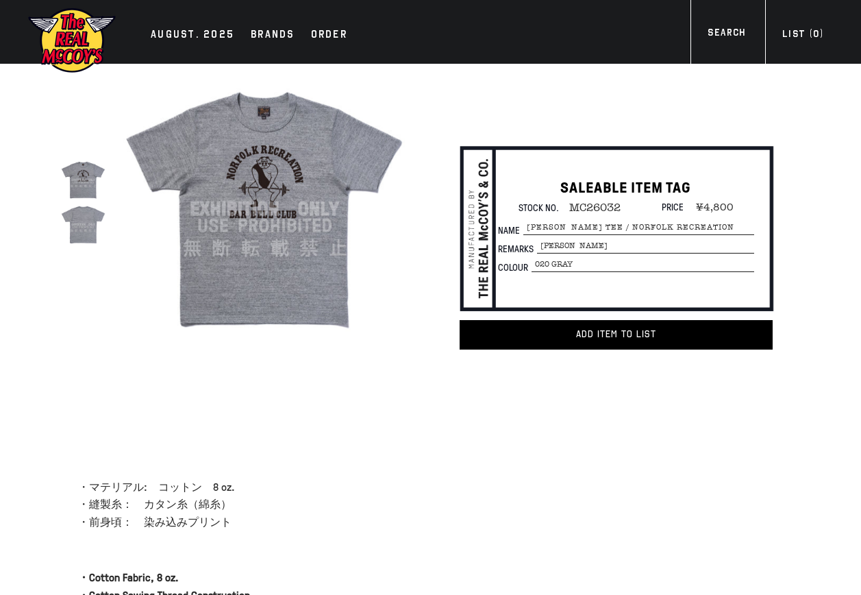
click at [82, 186] on img at bounding box center [83, 180] width 45 height 45
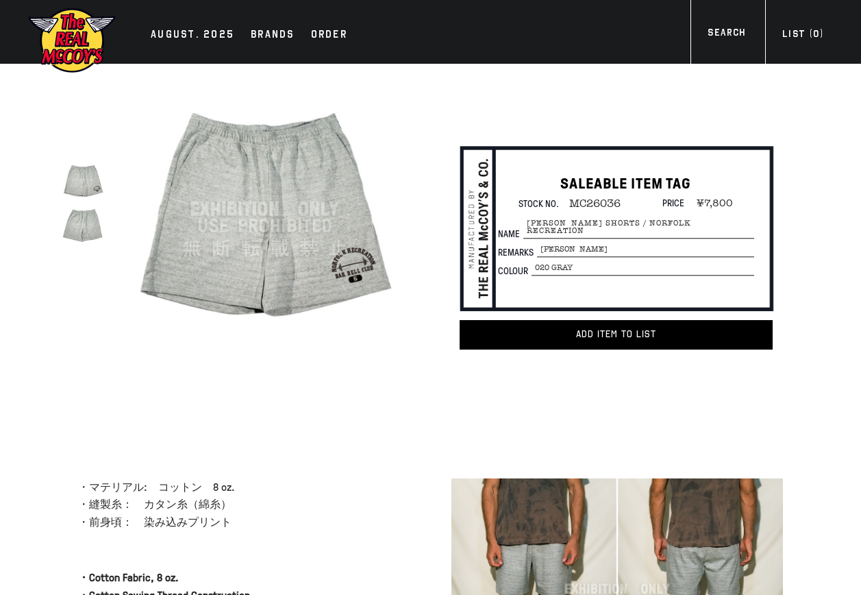
click at [357, 250] on img at bounding box center [265, 209] width 284 height 284
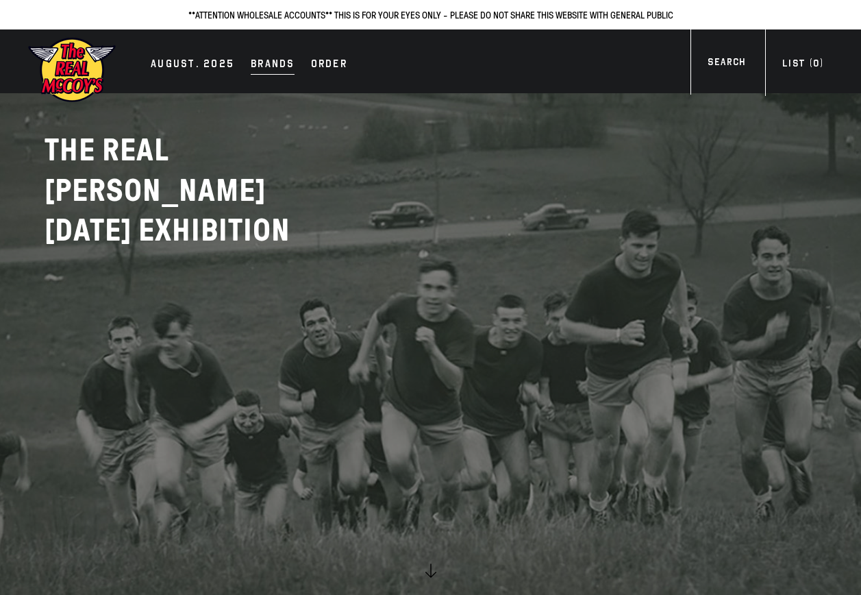
click at [258, 60] on div "Brands" at bounding box center [273, 64] width 44 height 19
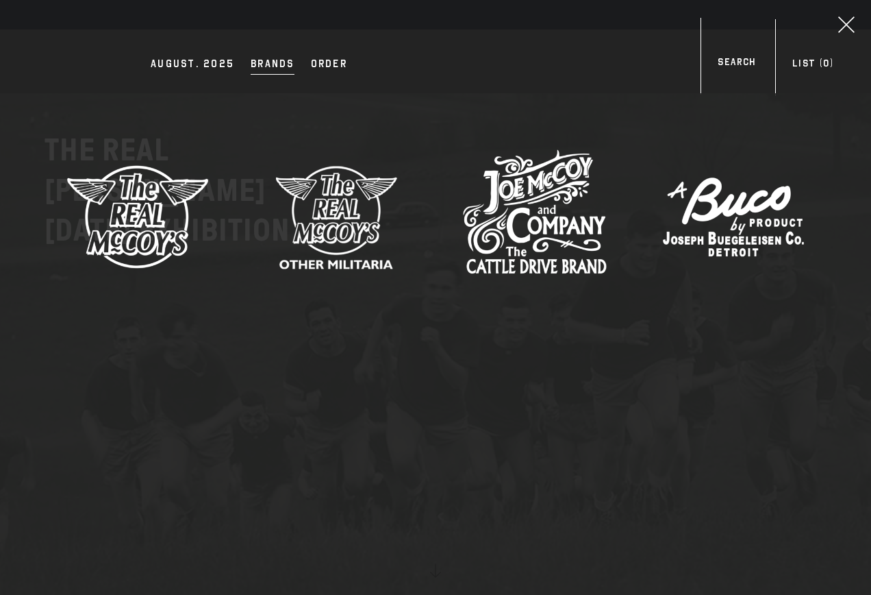
click at [738, 229] on img at bounding box center [734, 217] width 144 height 144
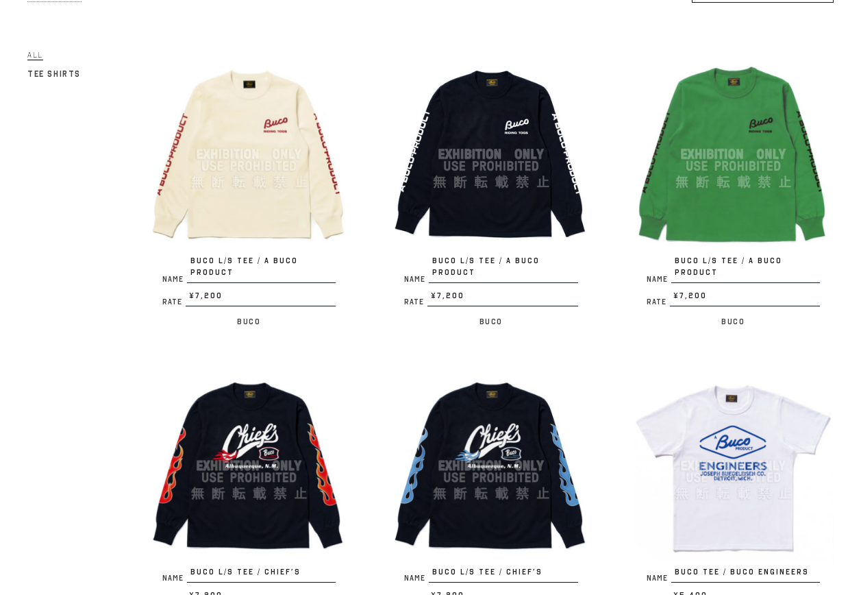
scroll to position [137, 0]
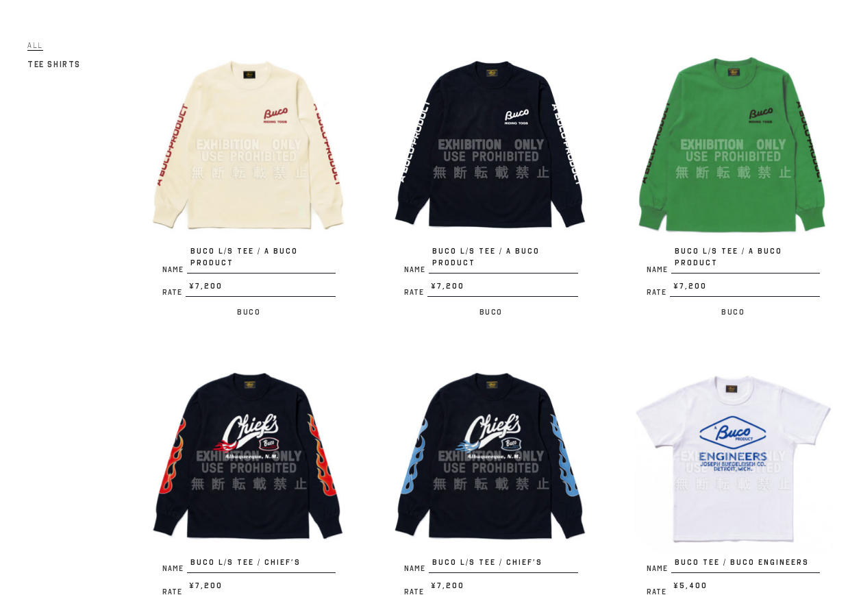
click at [280, 170] on img at bounding box center [249, 144] width 201 height 201
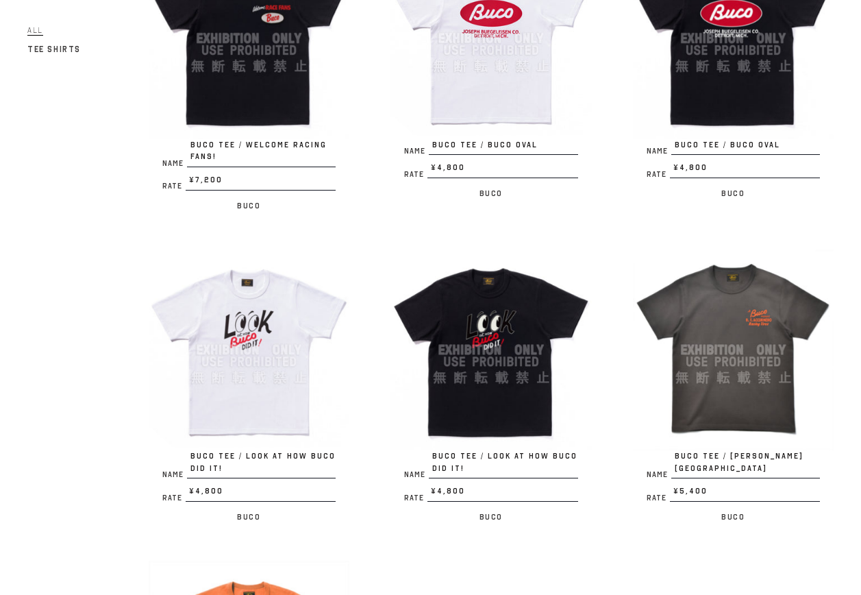
scroll to position [1302, 0]
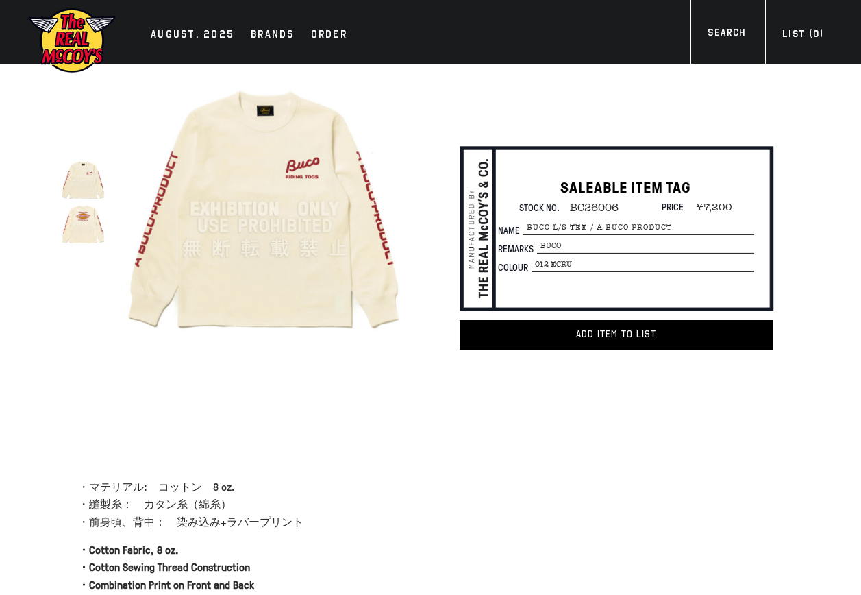
click at [66, 231] on img at bounding box center [83, 224] width 45 height 45
